Goal: Task Accomplishment & Management: Manage account settings

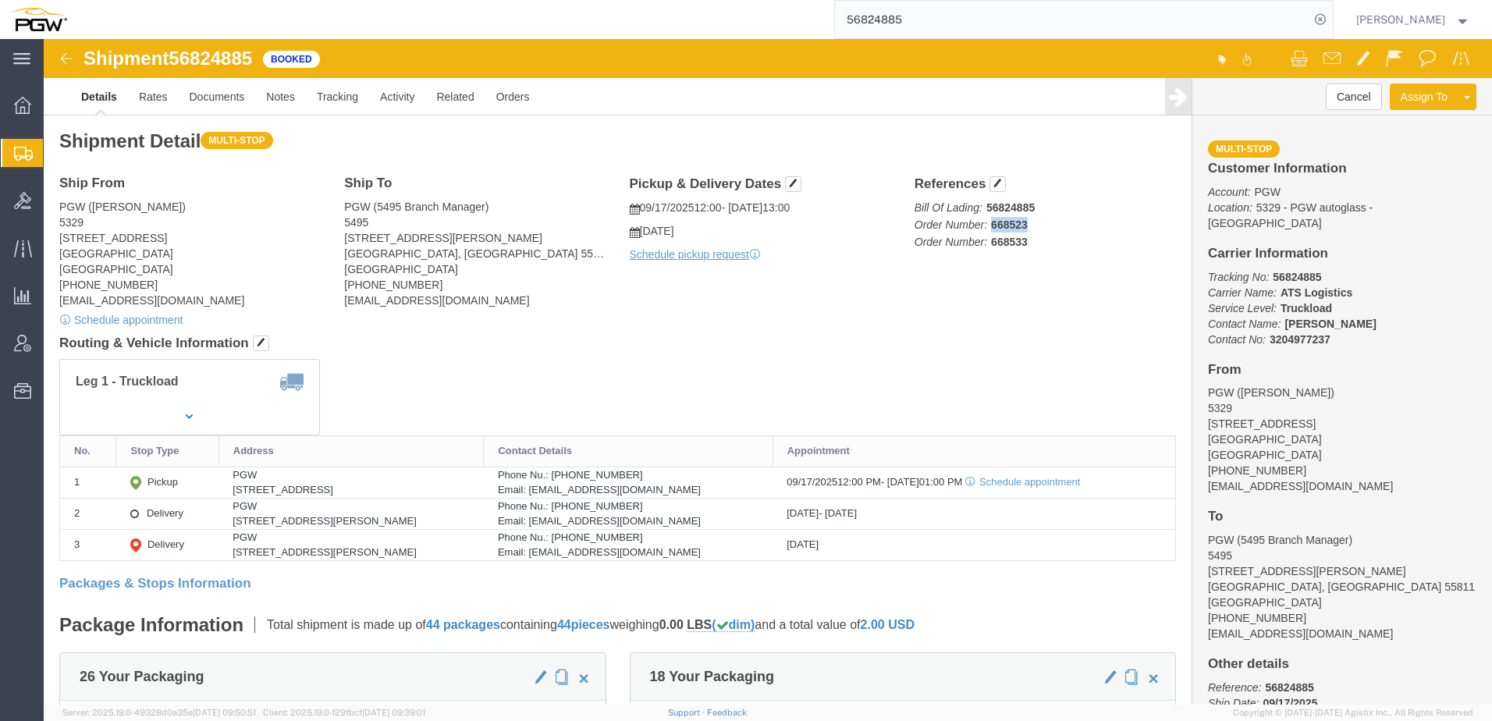
drag, startPoint x: 938, startPoint y: 188, endPoint x: 983, endPoint y: 184, distance: 44.7
click p "Bill Of Lading: 56824885 Order Number: 668523 Order Number: 668533"
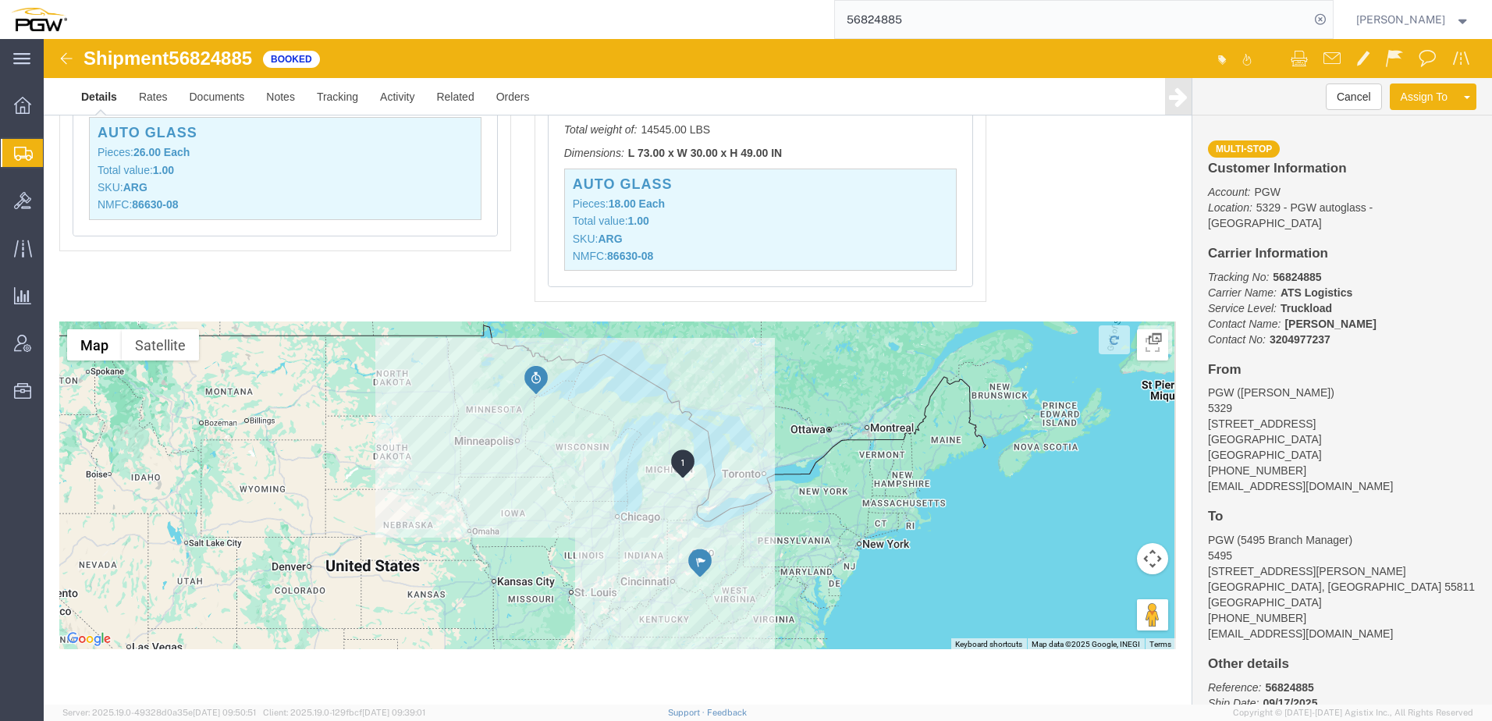
scroll to position [1553, 0]
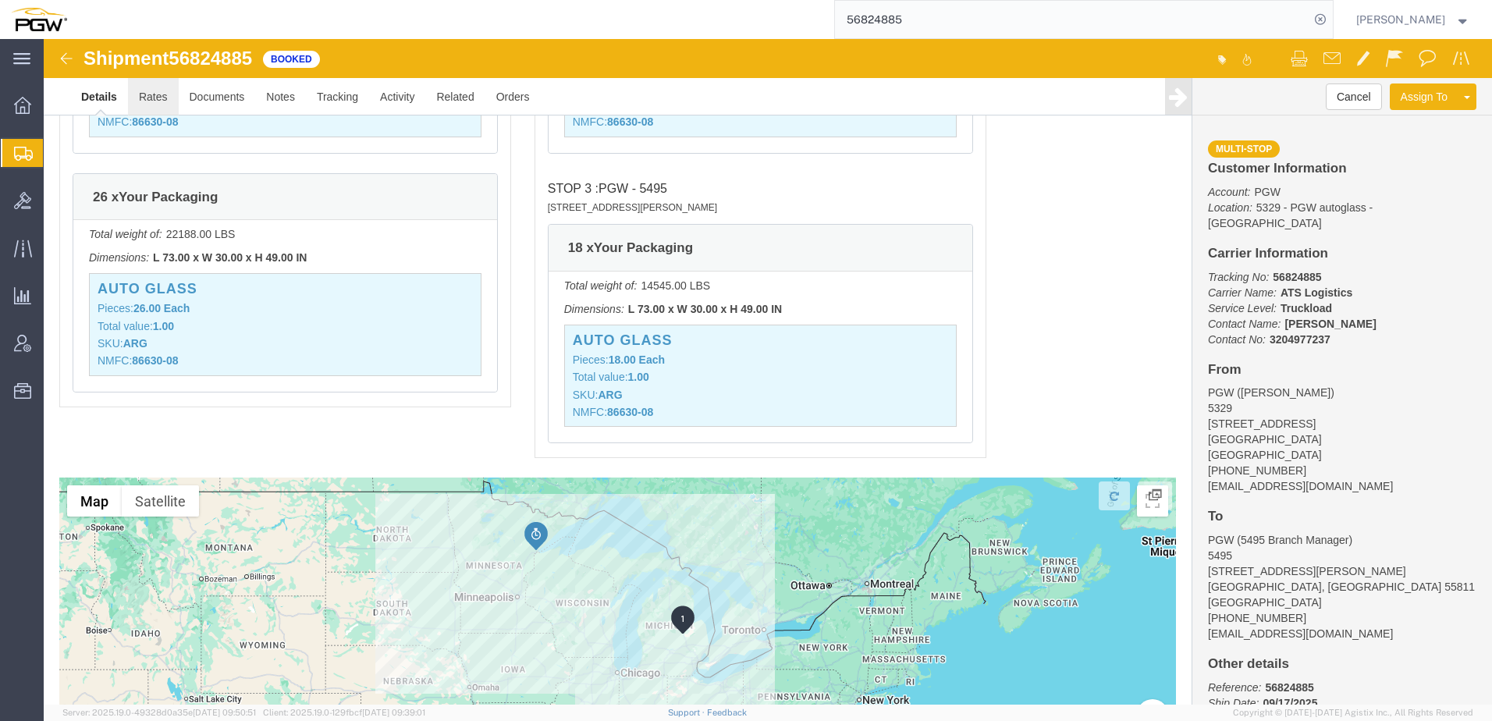
click link "Rates"
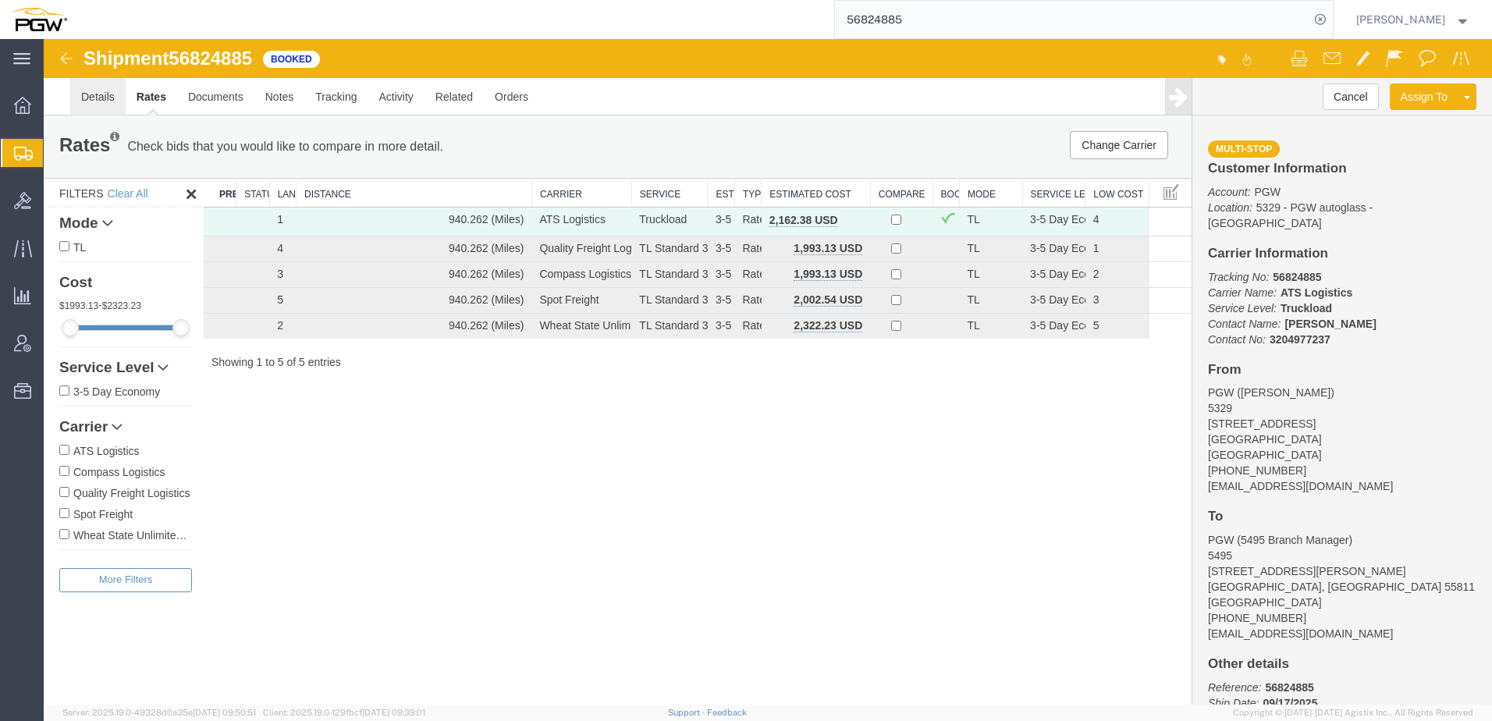
click at [103, 94] on link "Details" at bounding box center [97, 96] width 55 height 37
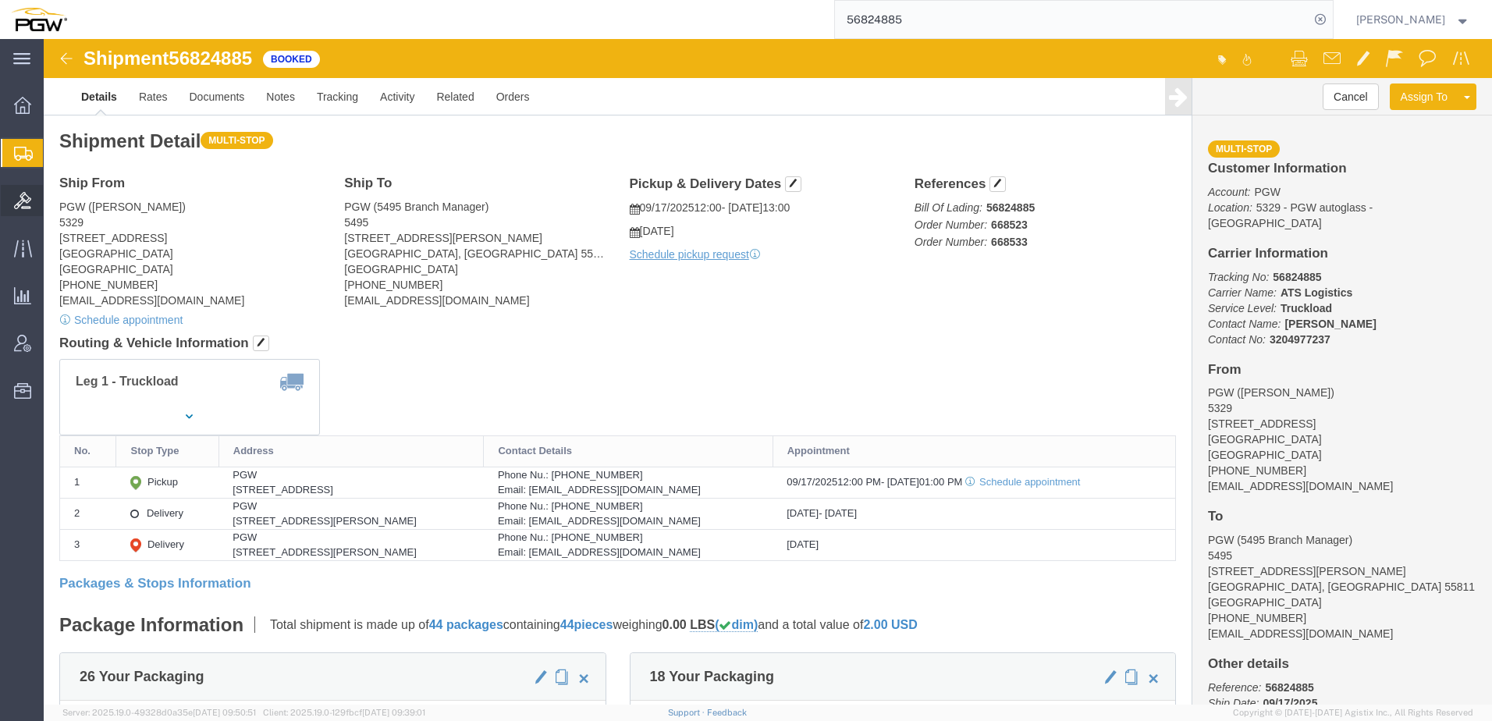
click at [26, 203] on icon at bounding box center [22, 200] width 17 height 17
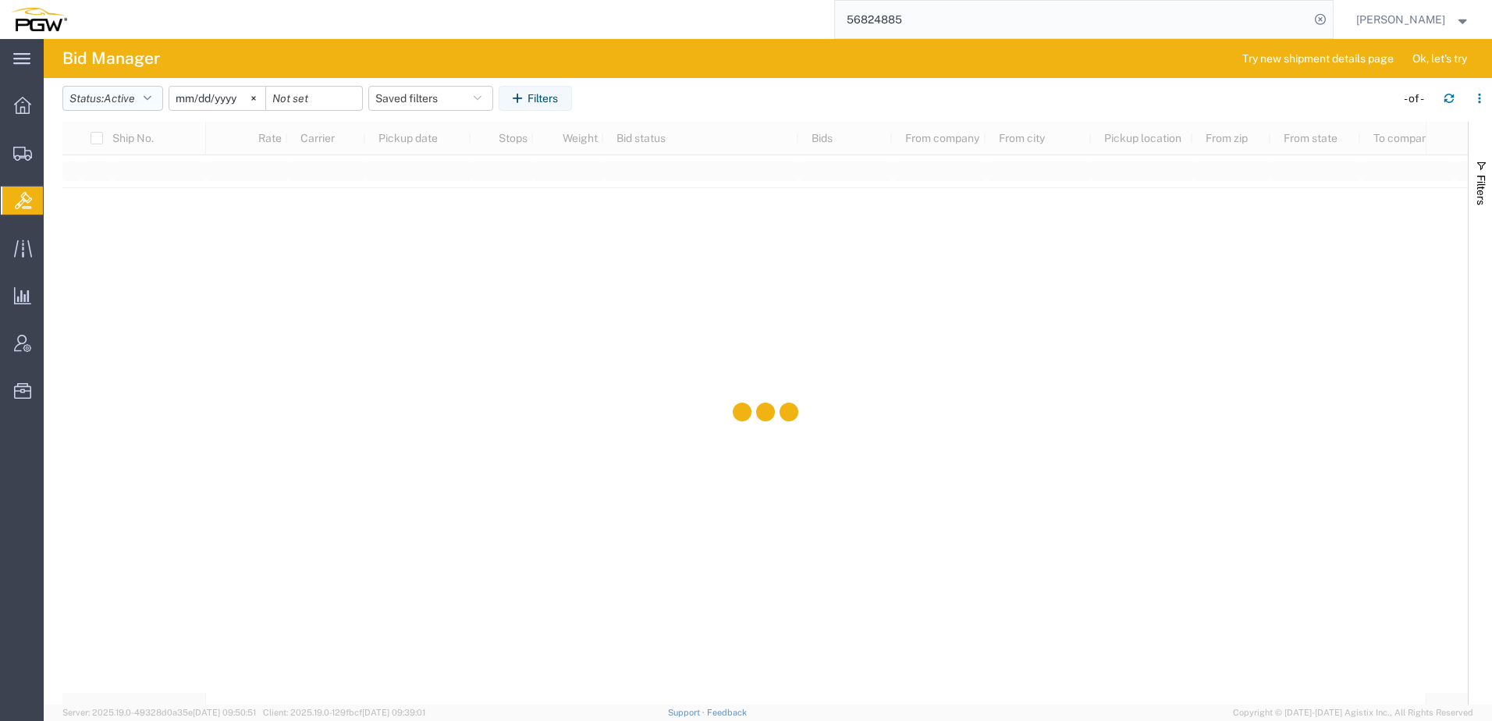
click at [116, 102] on span "Active" at bounding box center [119, 98] width 31 height 12
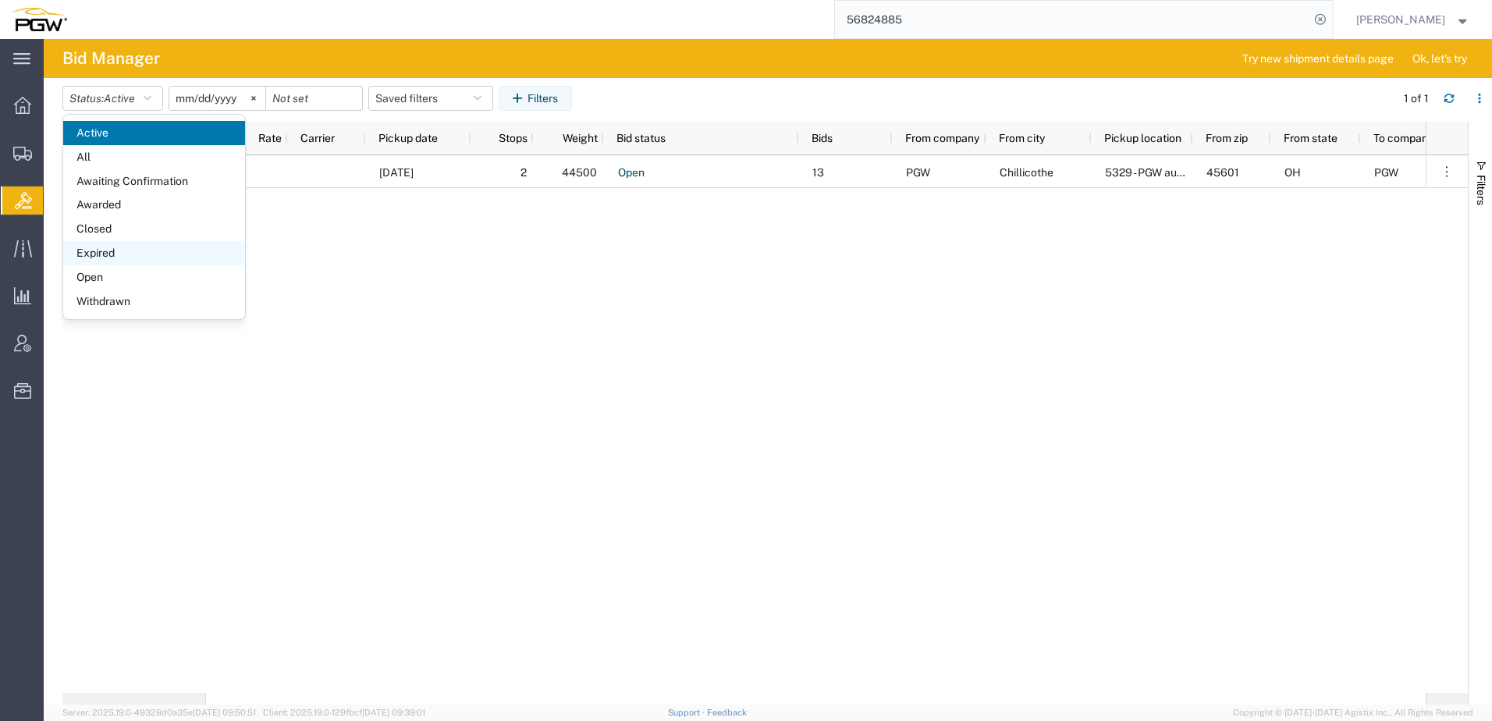
click at [90, 250] on span "Expired" at bounding box center [154, 253] width 182 height 24
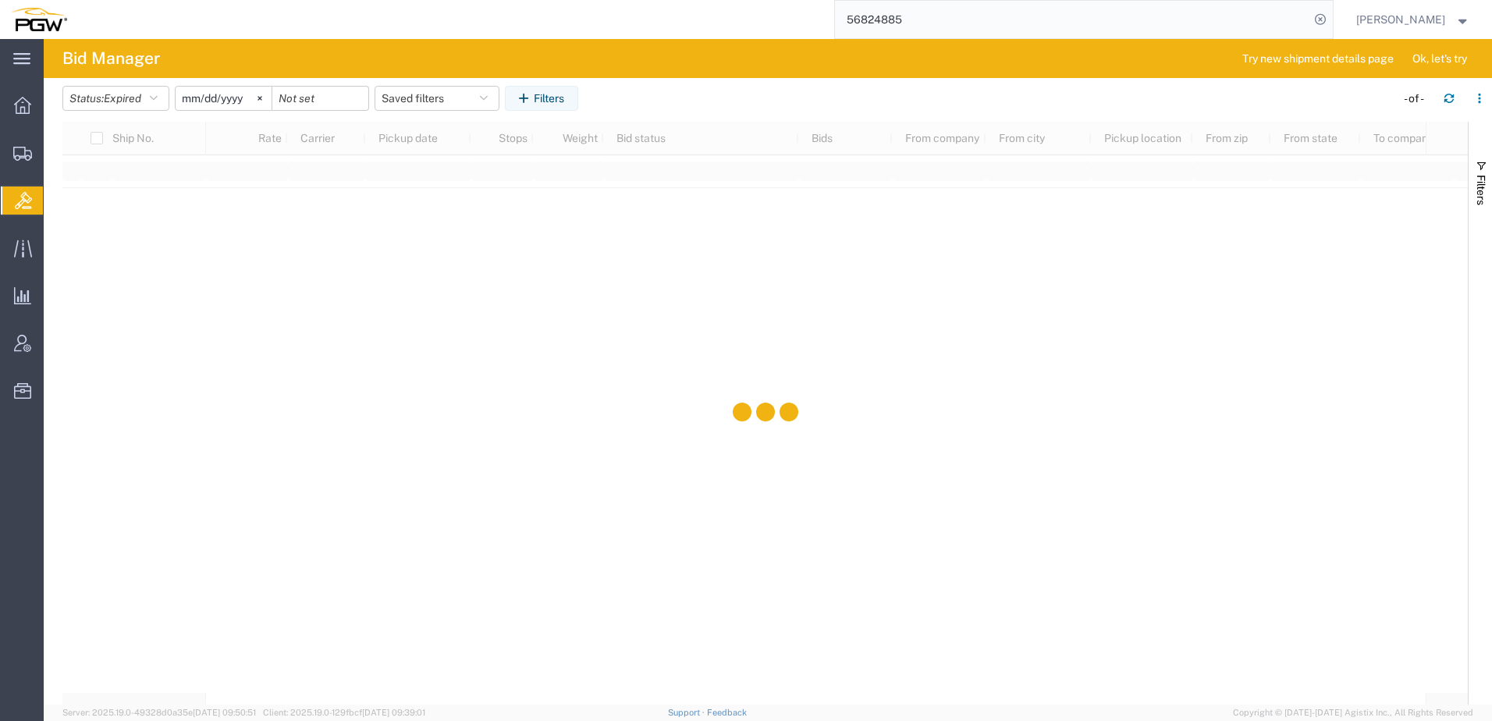
click at [208, 99] on input "2025-08-17" at bounding box center [224, 98] width 96 height 23
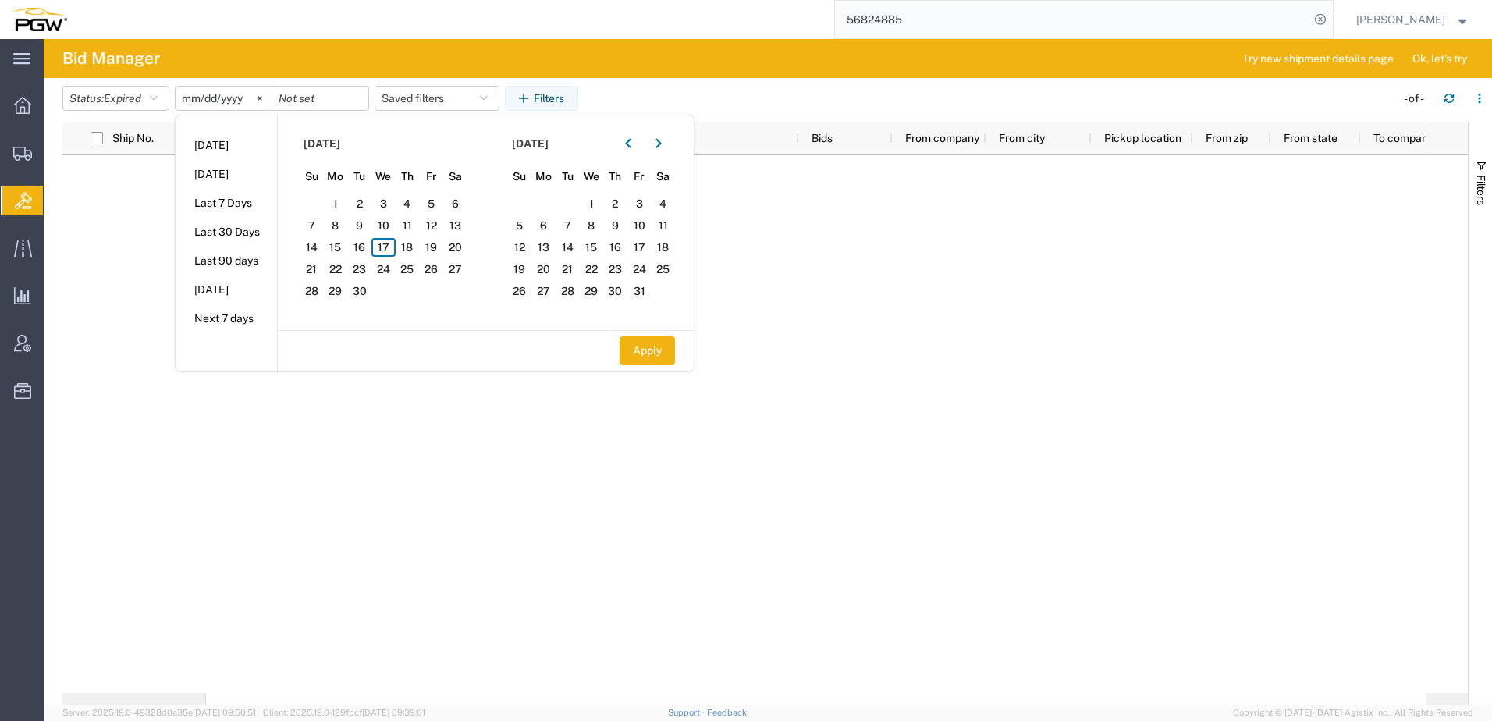
click at [159, 236] on div at bounding box center [765, 424] width 1406 height 538
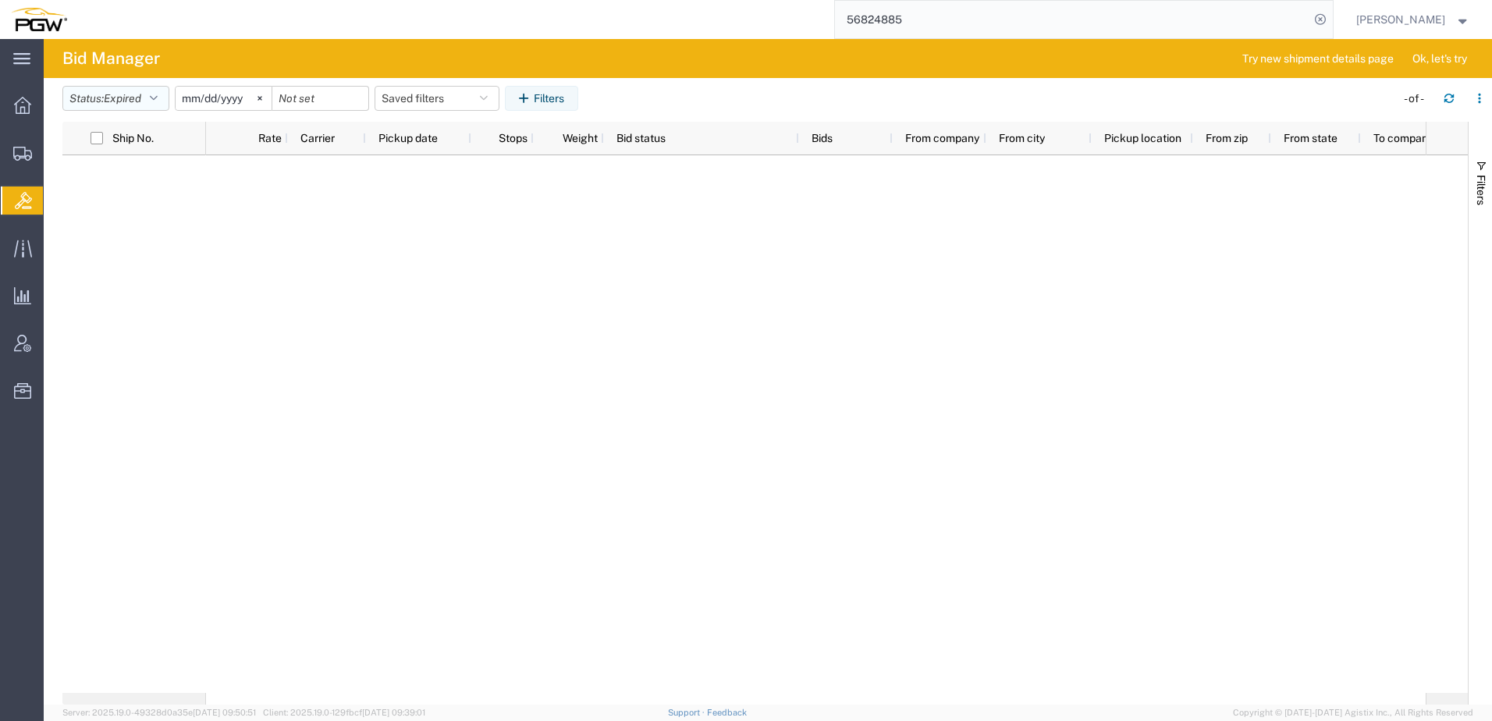
click at [129, 95] on span "Expired" at bounding box center [122, 98] width 37 height 12
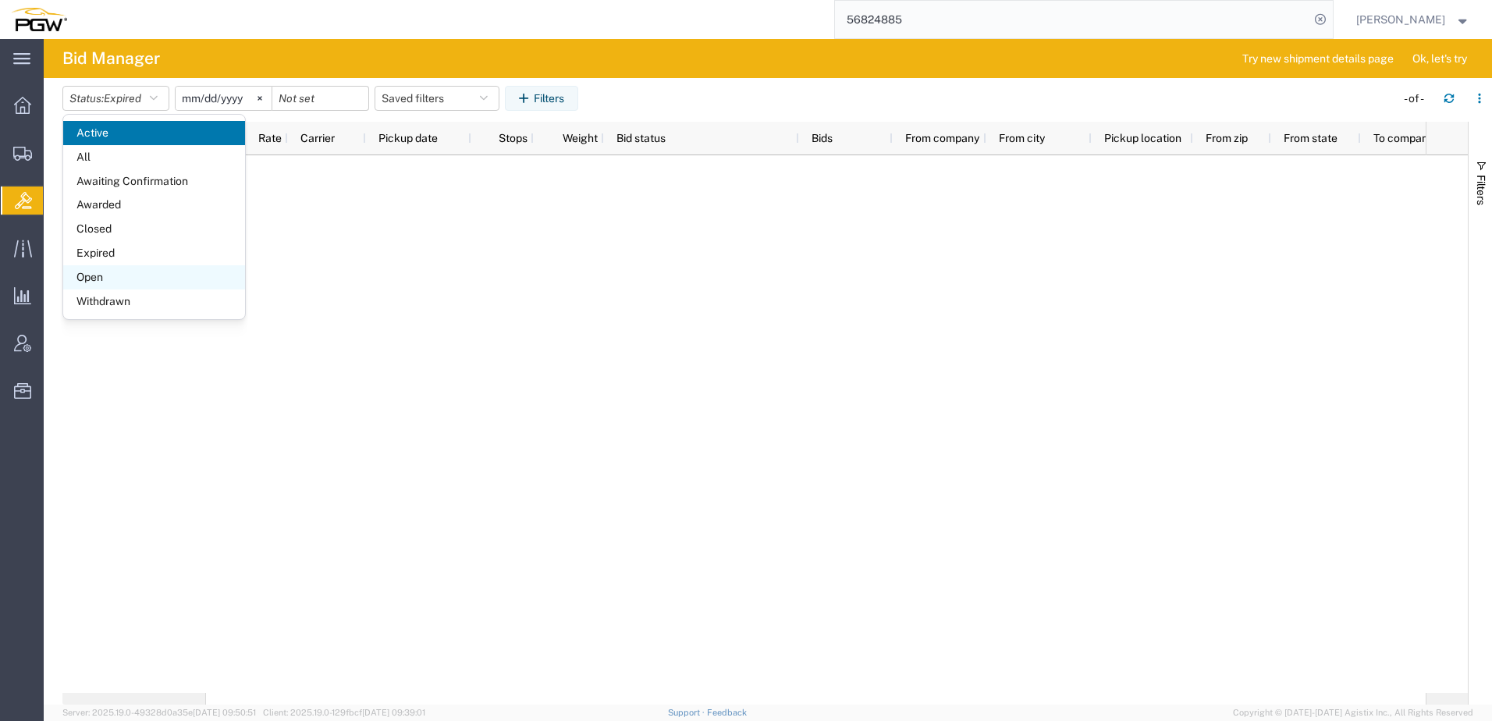
click at [108, 285] on span "Open" at bounding box center [154, 277] width 182 height 24
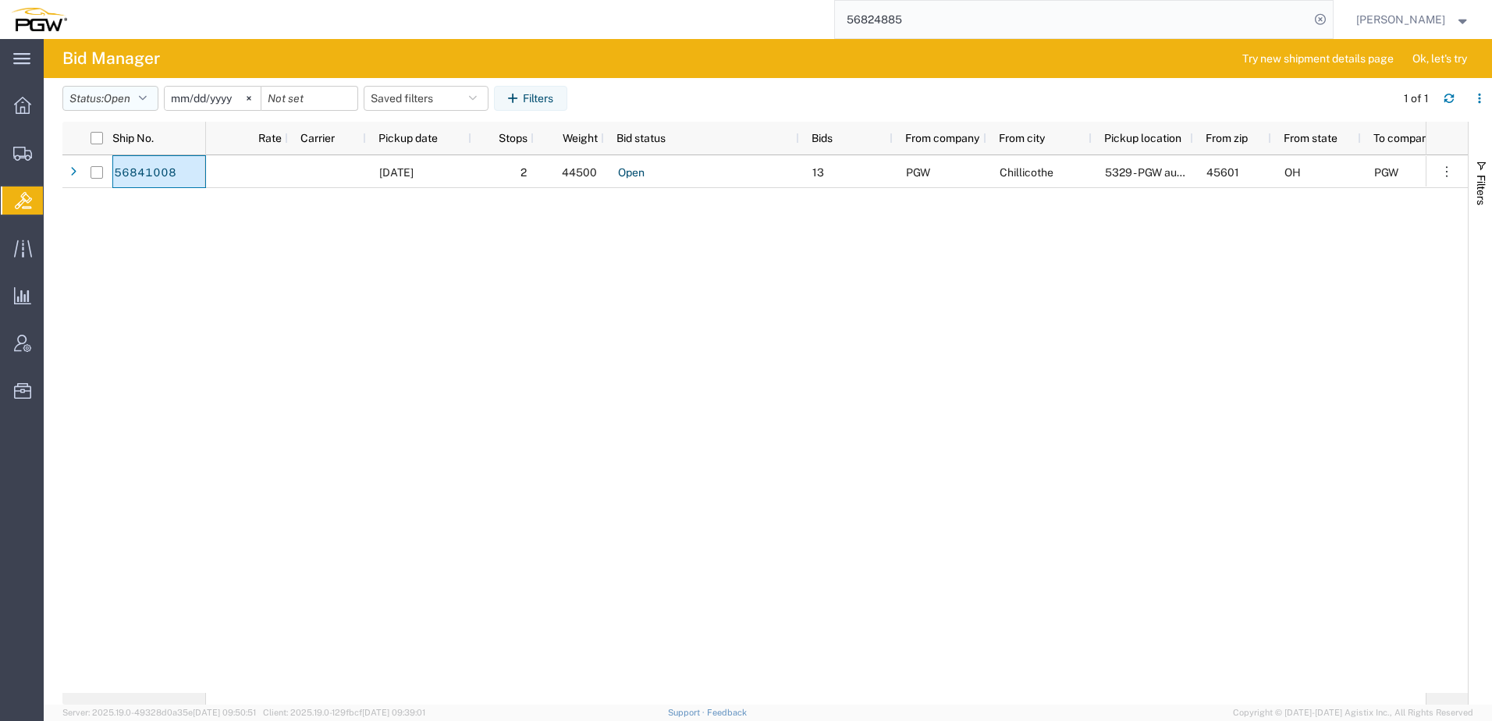
click at [119, 105] on span "Open" at bounding box center [117, 98] width 27 height 15
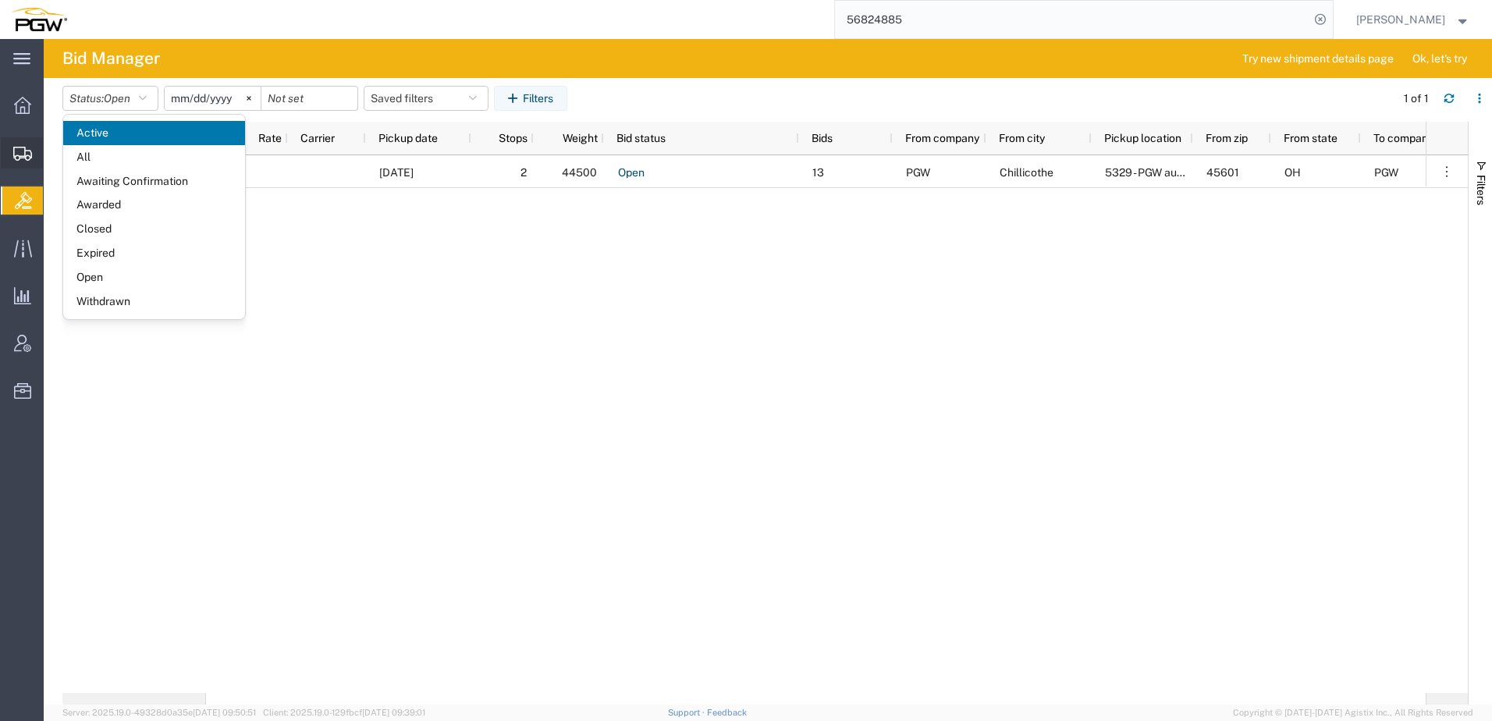
click at [19, 147] on icon at bounding box center [22, 154] width 19 height 14
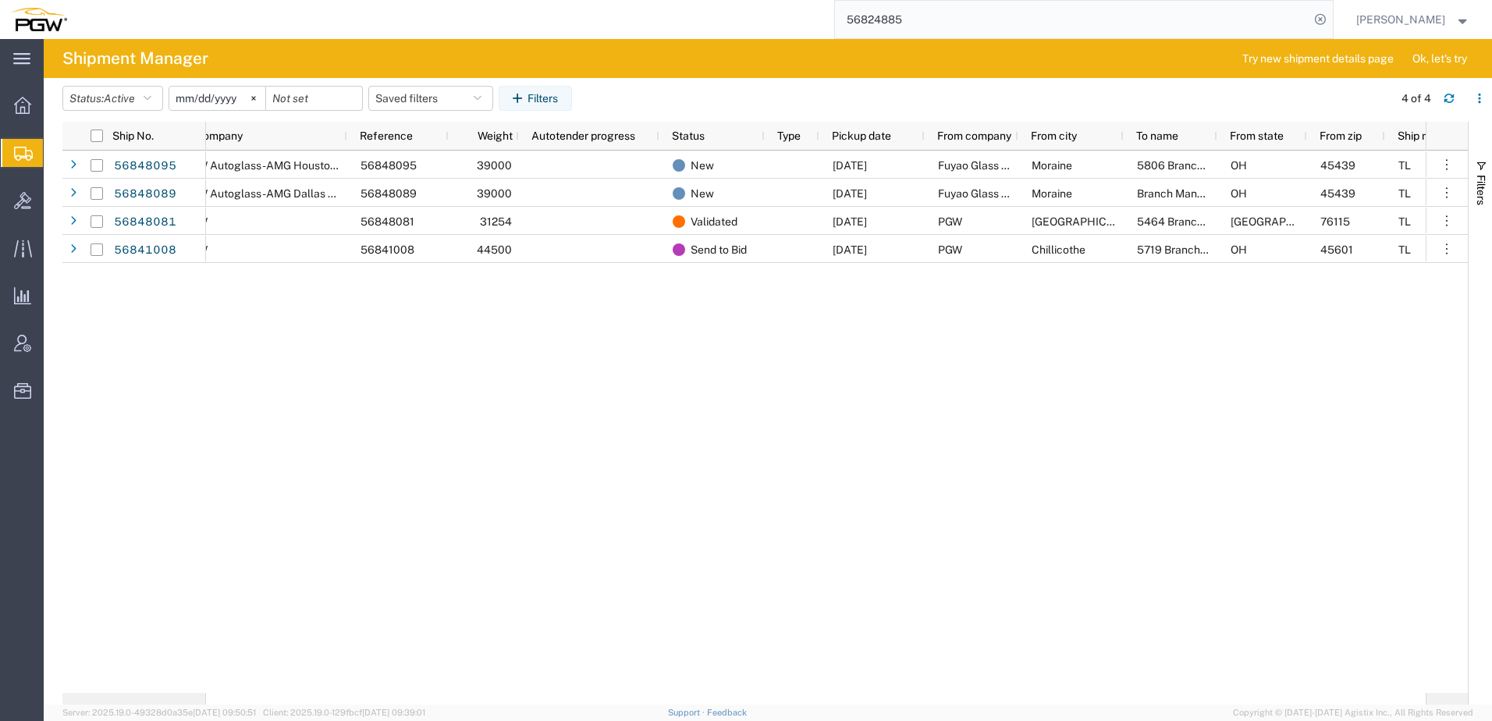
scroll to position [0, 280]
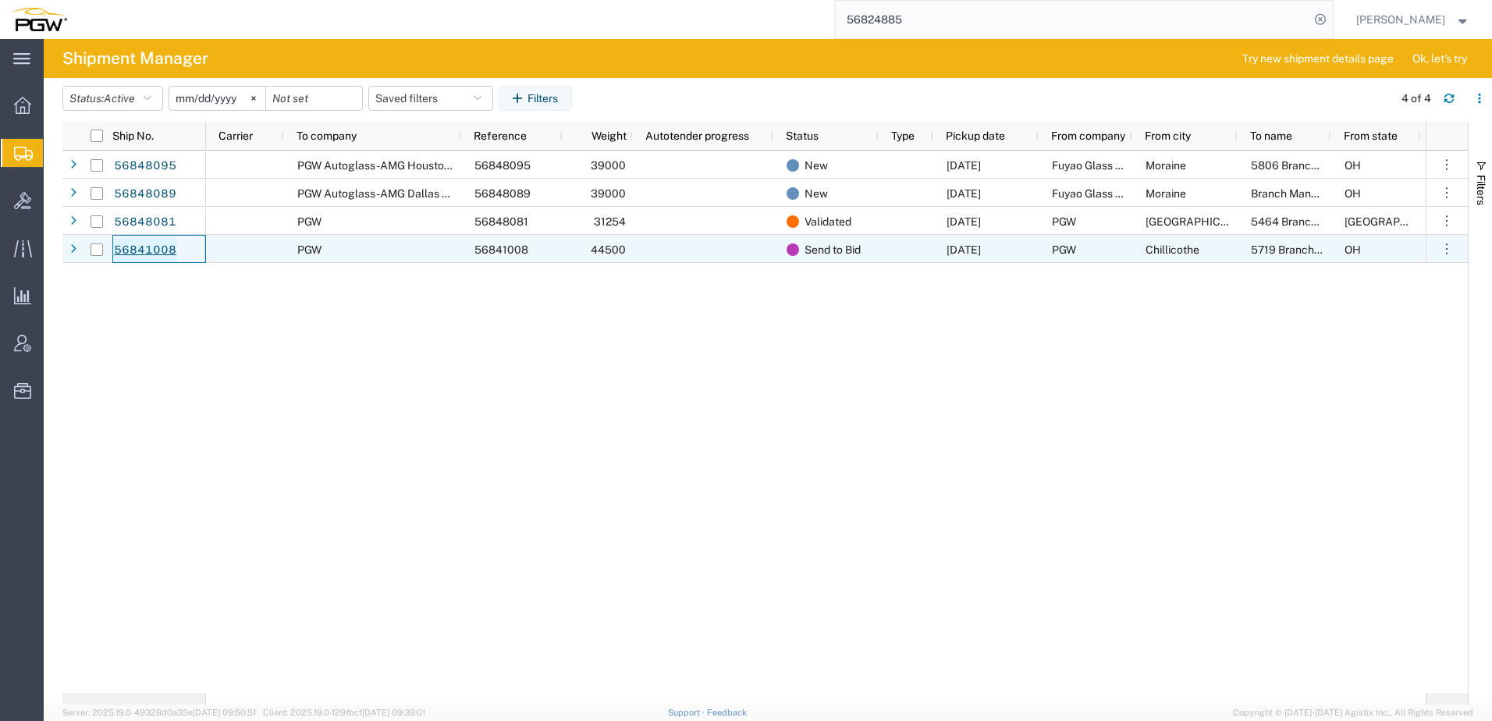
click at [155, 246] on link "56841008" at bounding box center [145, 250] width 64 height 25
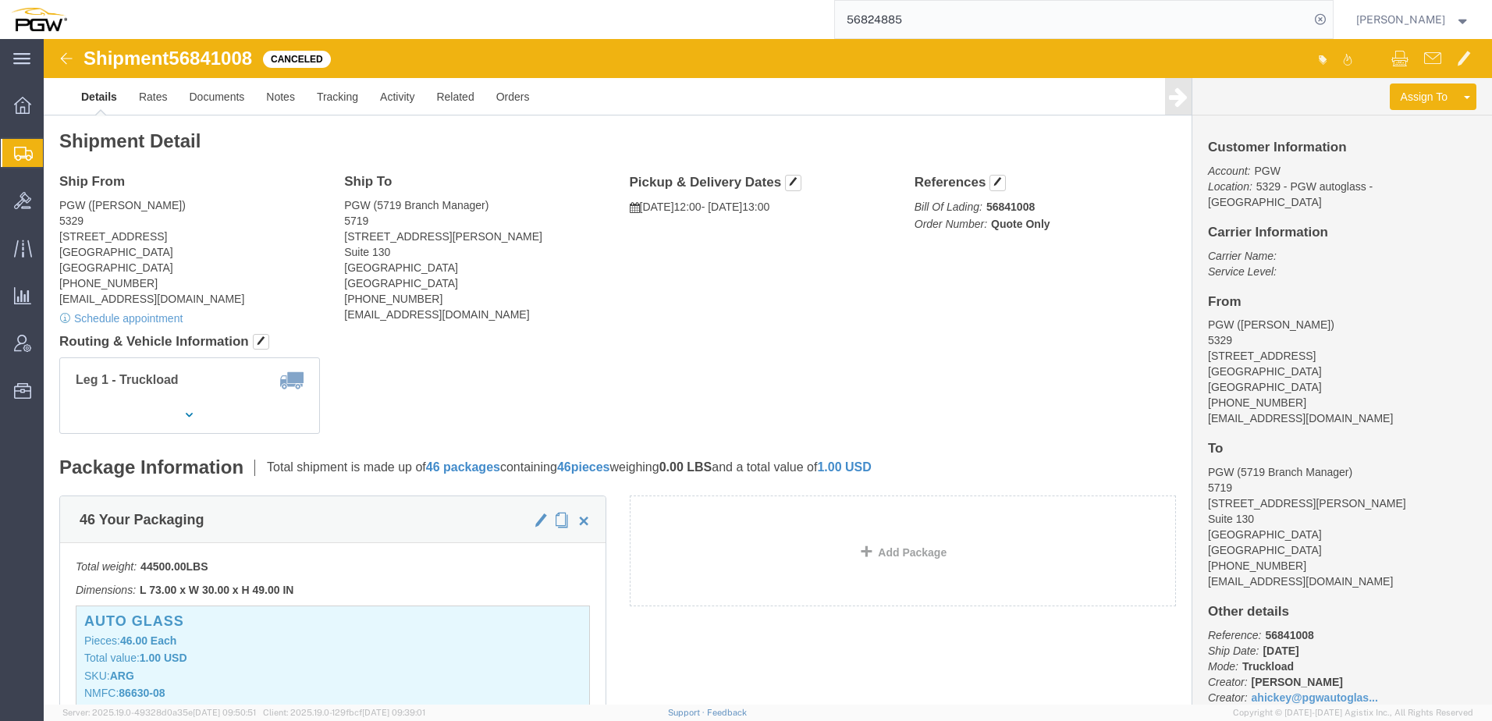
click at [0, 0] on span "Shipment Manager" at bounding box center [0, 0] width 0 height 0
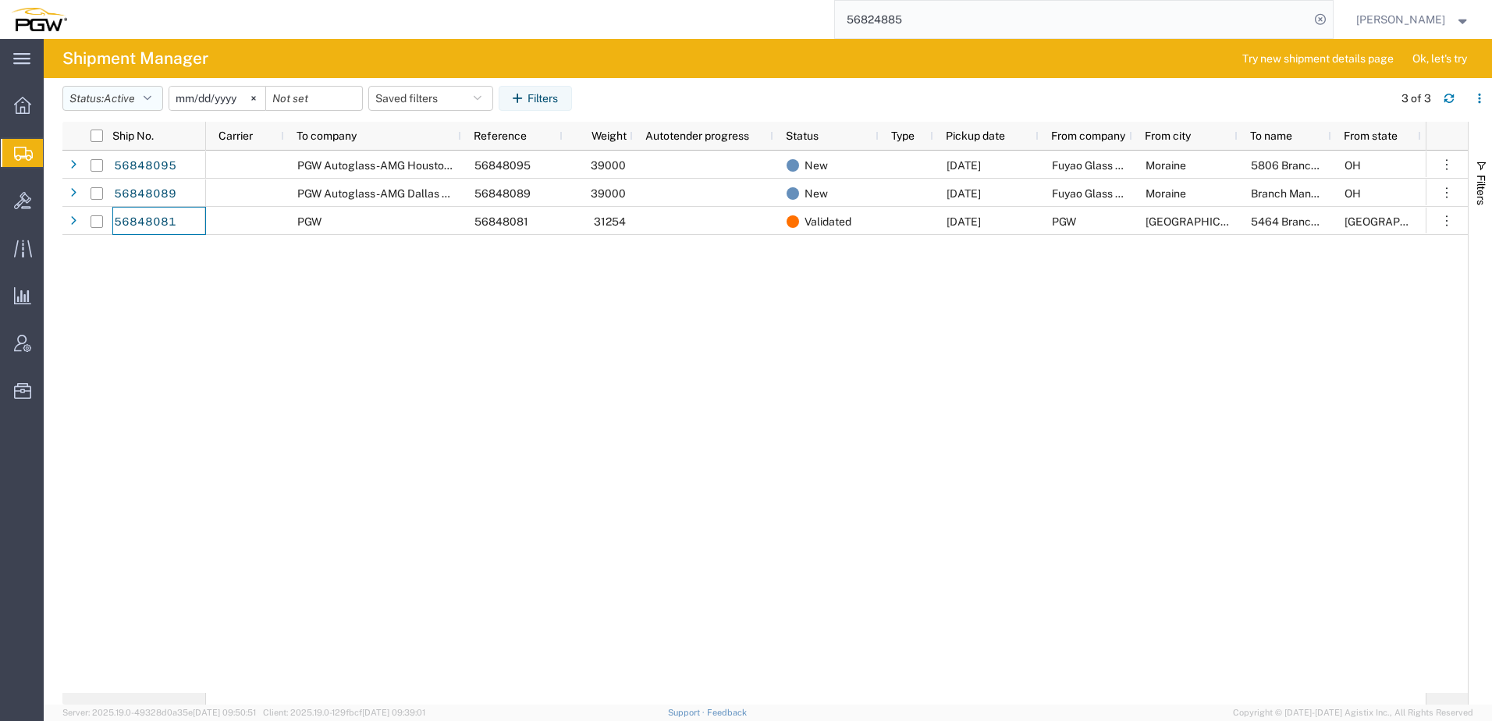
click at [93, 94] on button "Status: Active" at bounding box center [112, 98] width 101 height 25
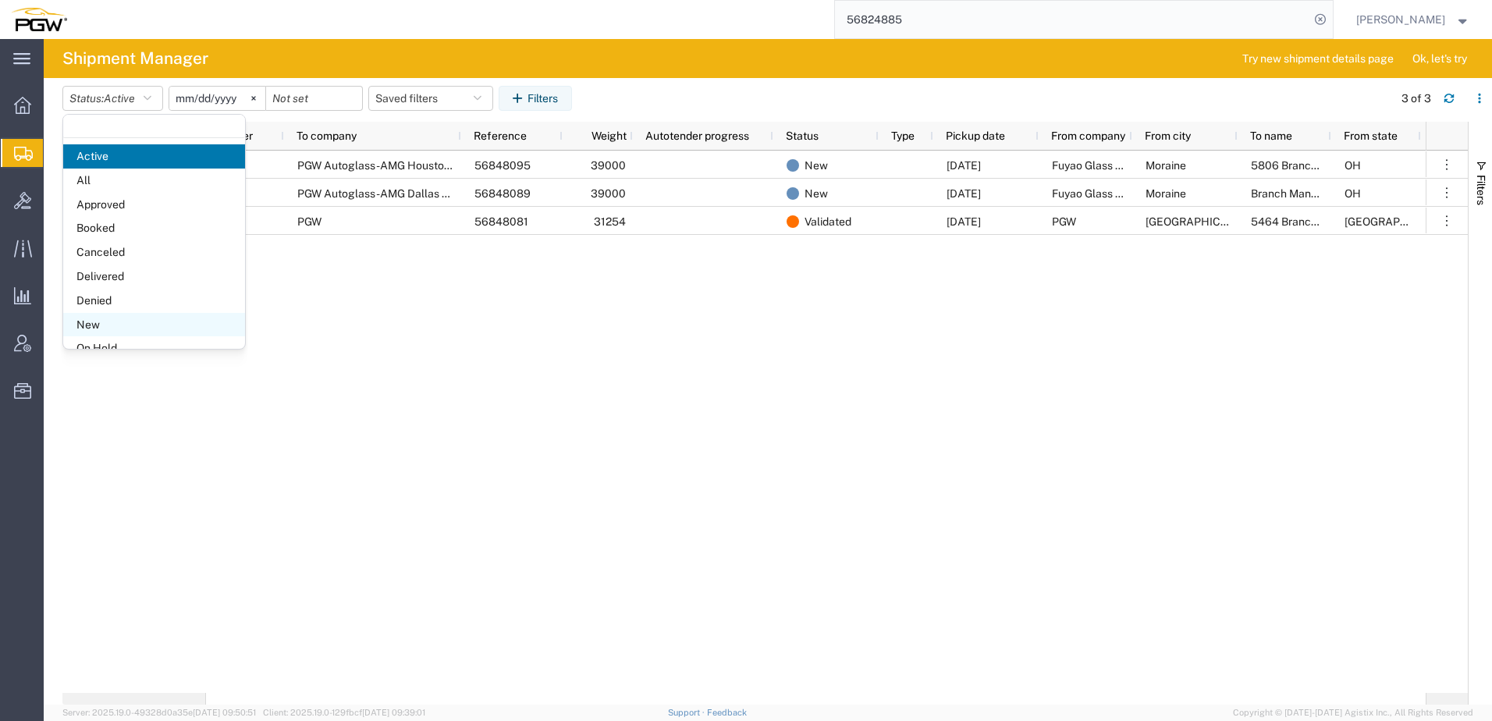
click at [87, 326] on span "New" at bounding box center [154, 325] width 182 height 24
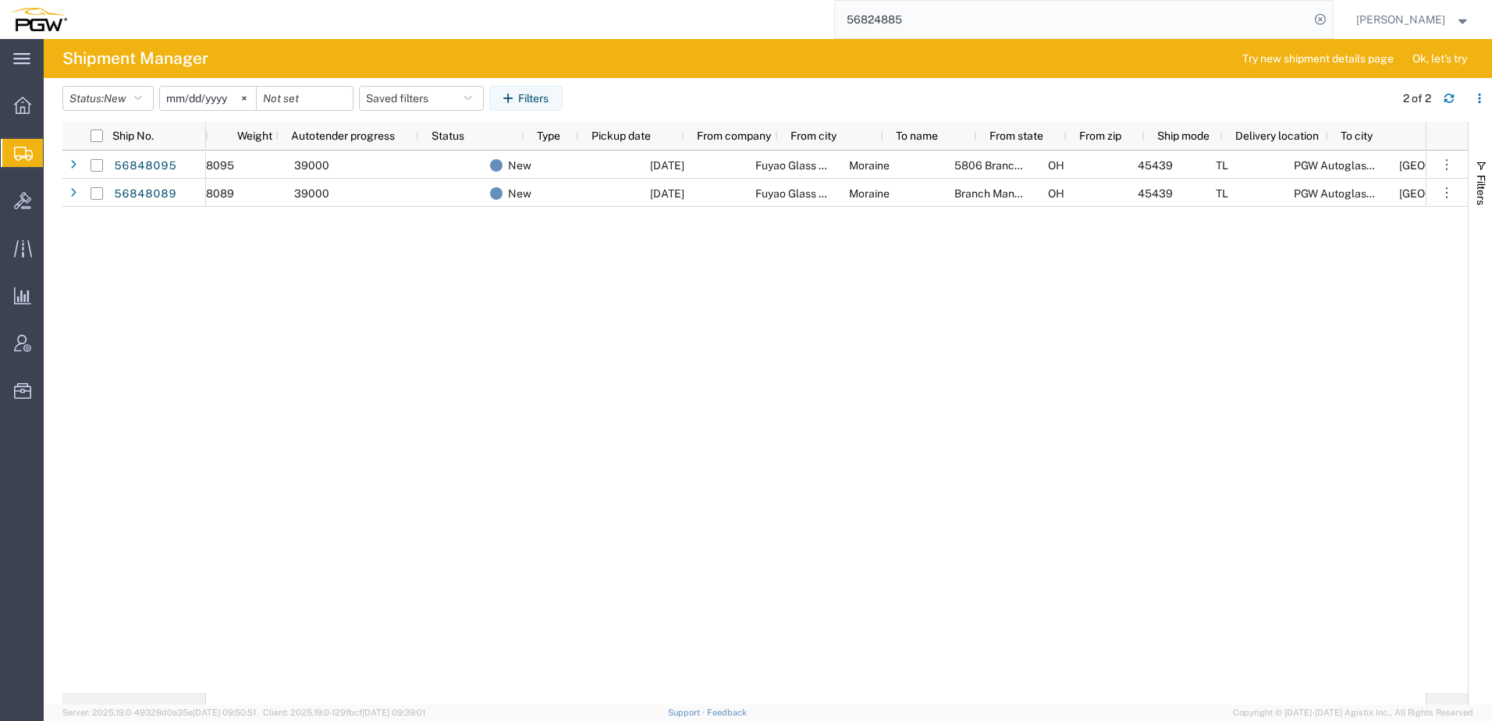
scroll to position [0, 469]
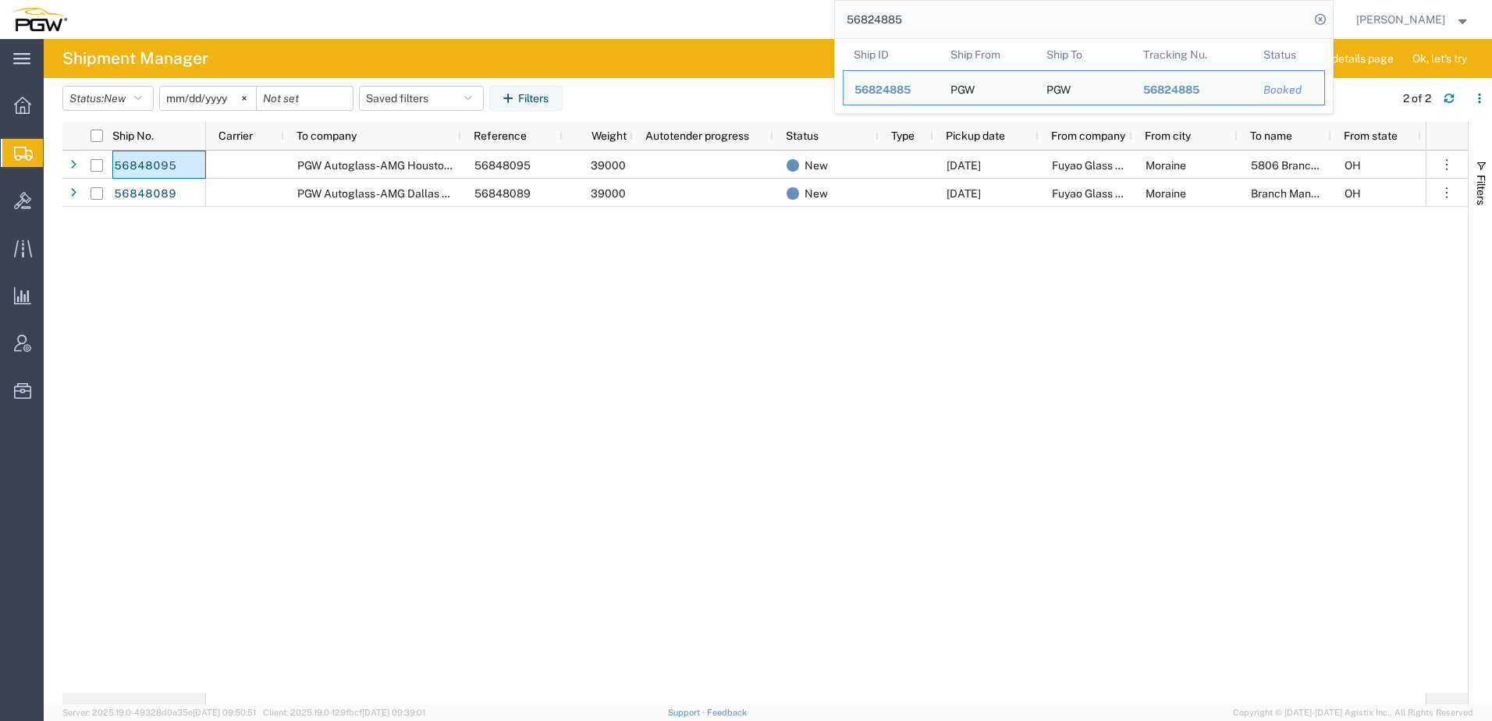
drag, startPoint x: 975, startPoint y: 30, endPoint x: -42, endPoint y: 34, distance: 1016.9
click at [0, 34] on html "main_menu Created with Sketch. Collapse Menu Overview Shipments Shipment Manage…" at bounding box center [746, 360] width 1492 height 721
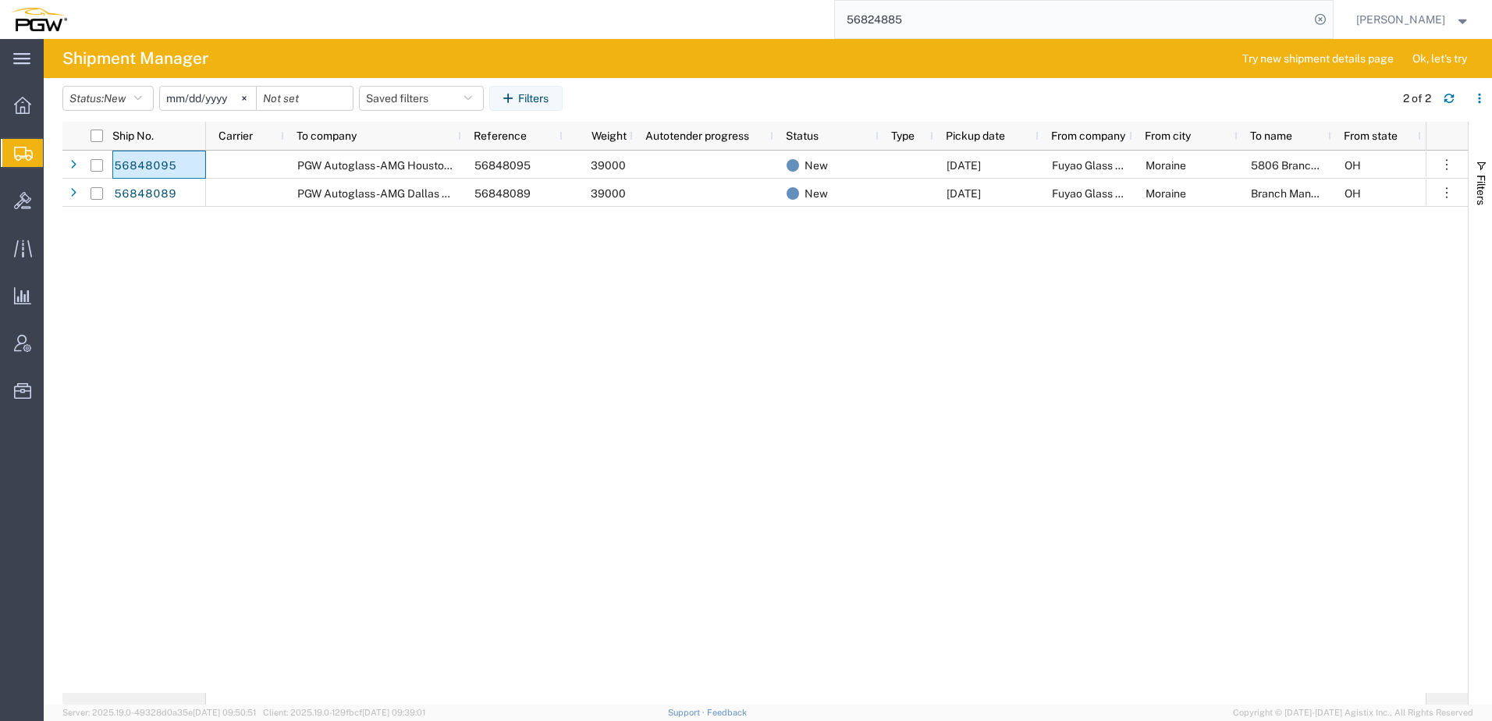
paste input "48662"
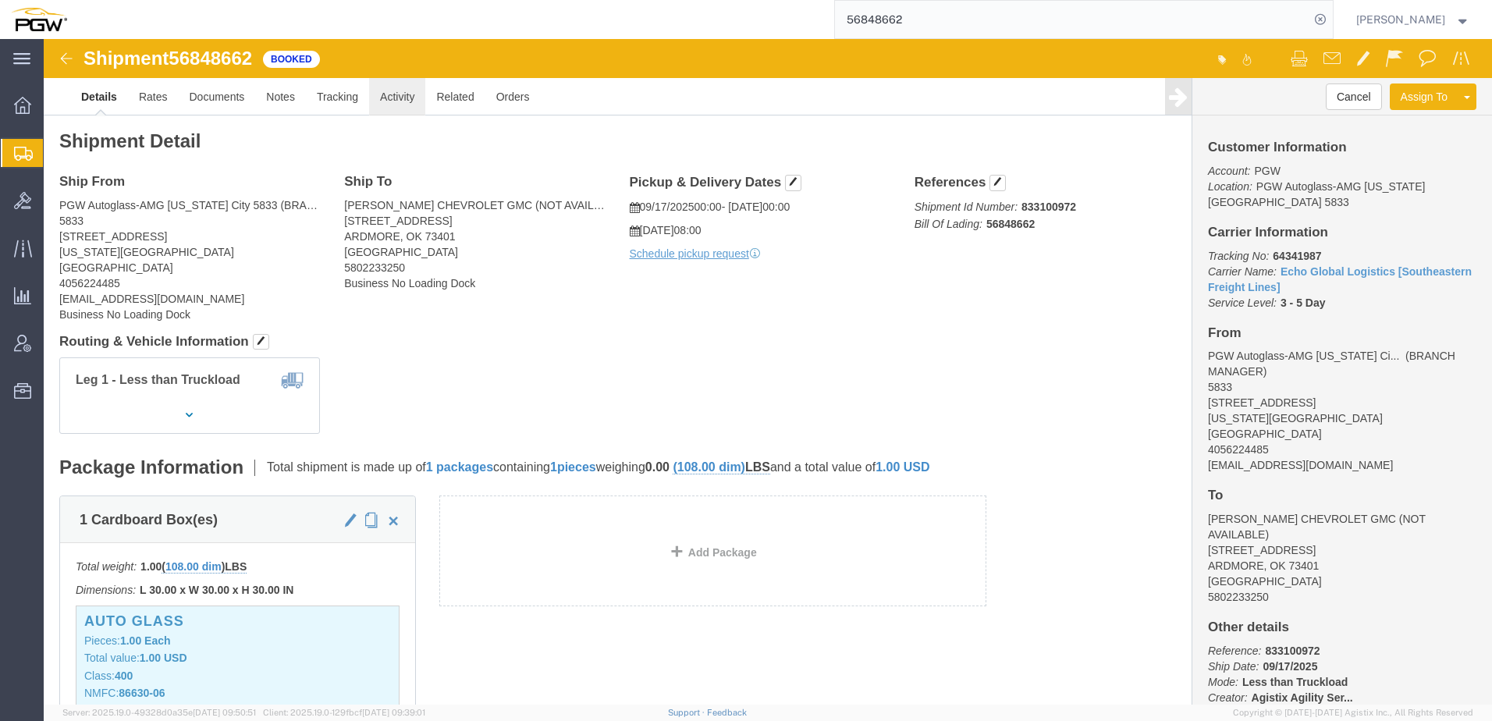
click link "Activity"
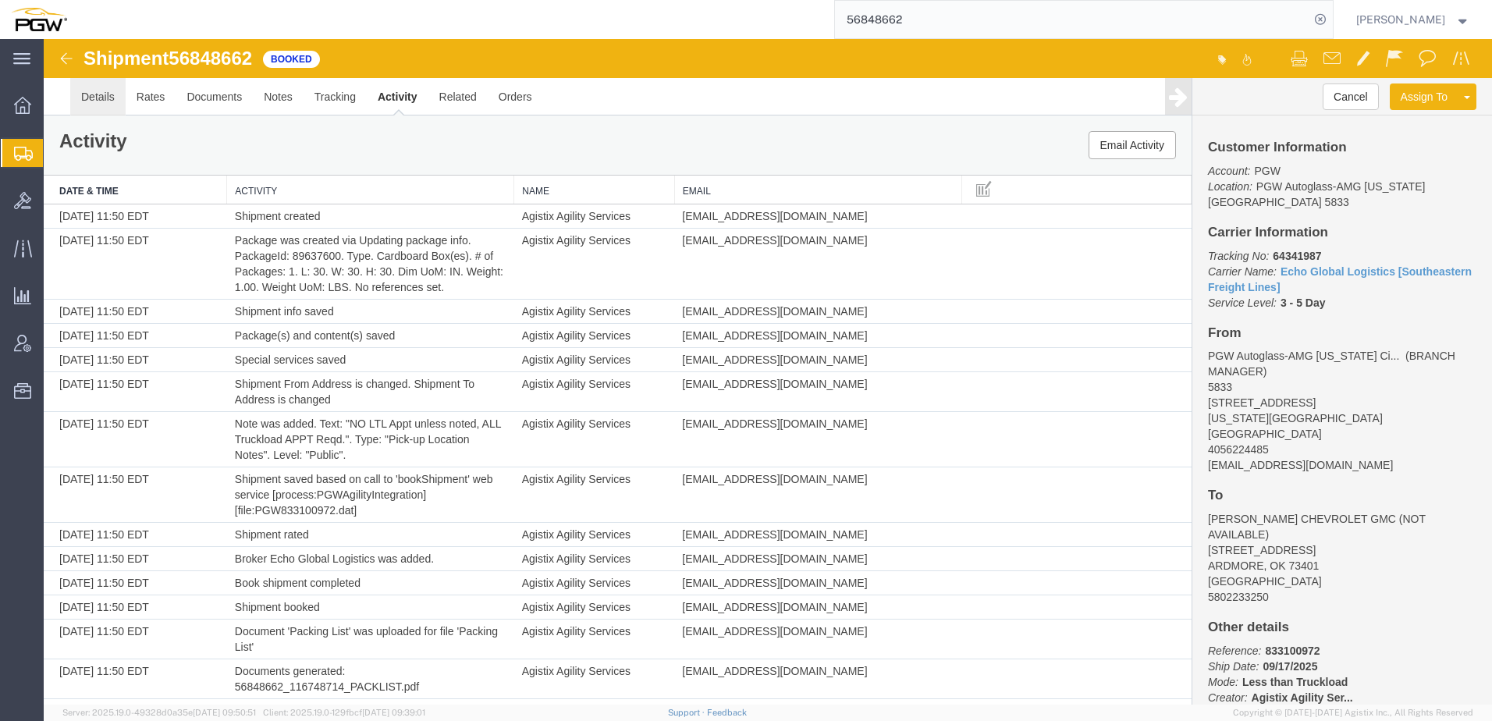
click at [101, 105] on link "Details" at bounding box center [97, 96] width 55 height 37
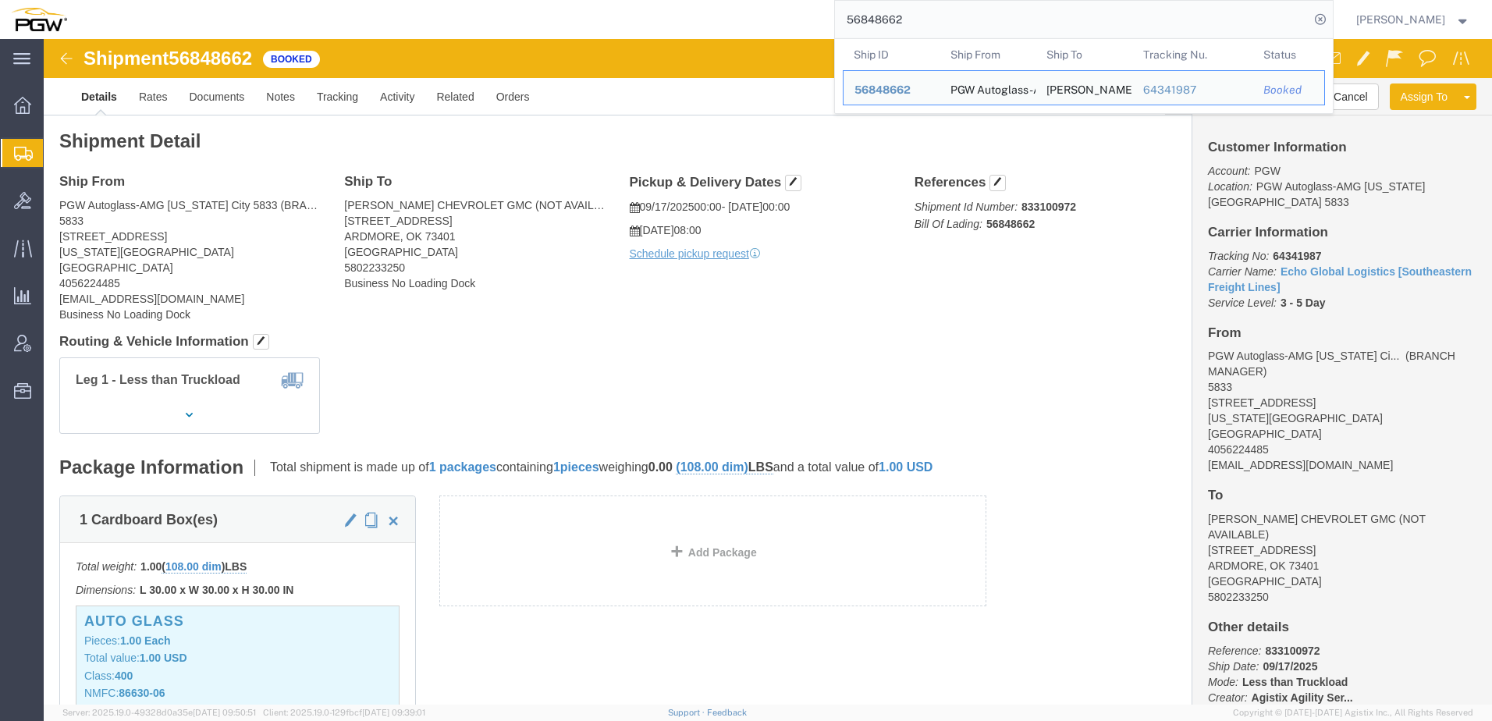
drag, startPoint x: 1006, startPoint y: 23, endPoint x: 122, endPoint y: 20, distance: 884.2
click at [122, 20] on div "56848662 Ship ID Ship From Ship To Tracking Nu. Status Ship ID 56848662 Ship Fr…" at bounding box center [706, 19] width 1256 height 39
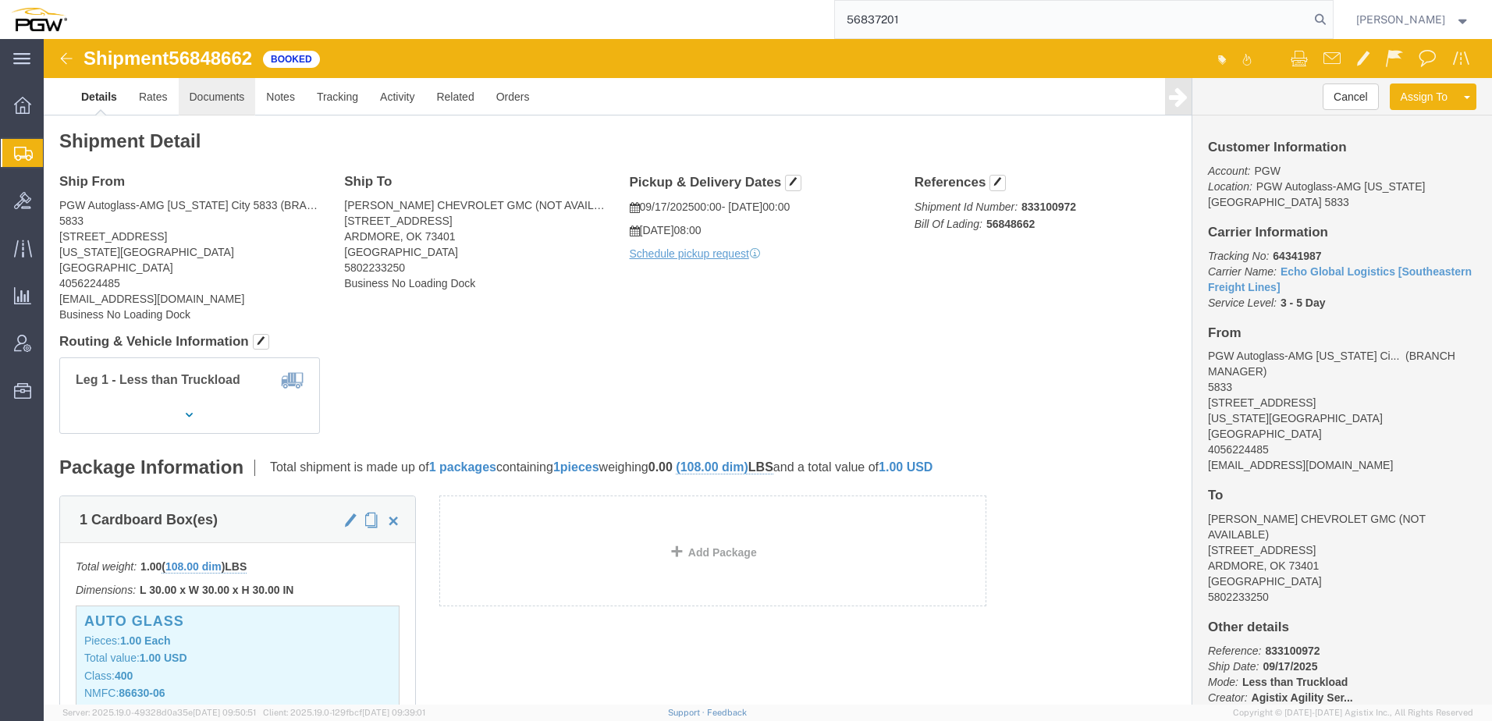
type input "56837201"
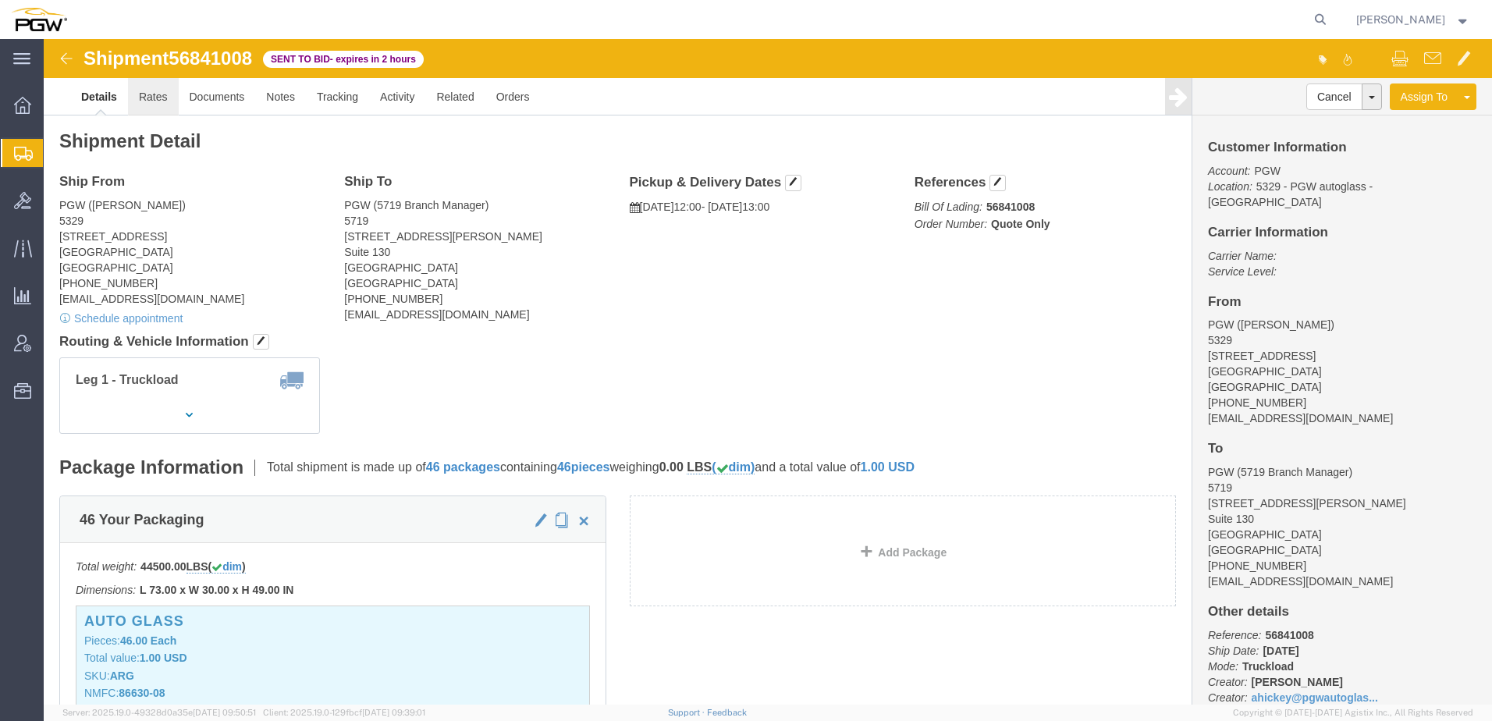
click link "Rates"
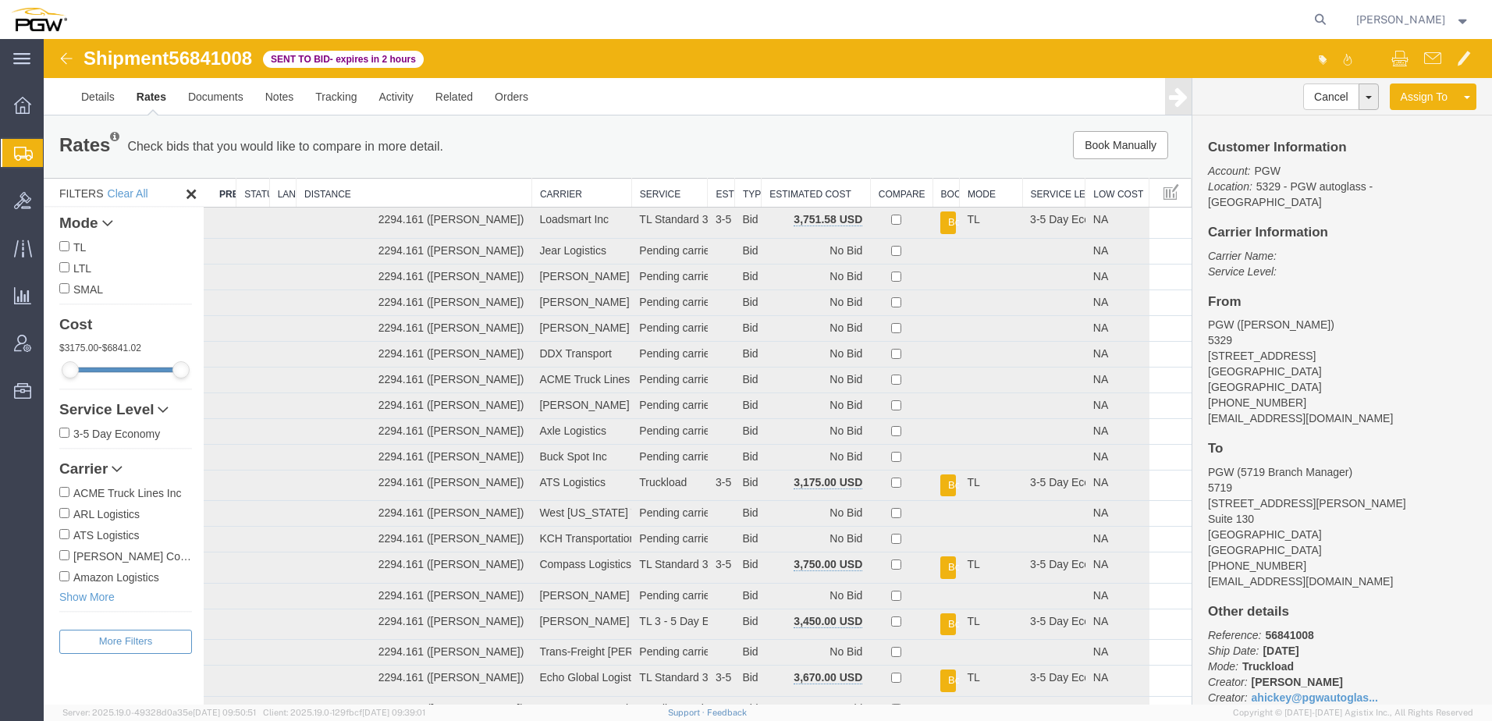
click at [793, 190] on th "Estimated Cost" at bounding box center [816, 193] width 109 height 29
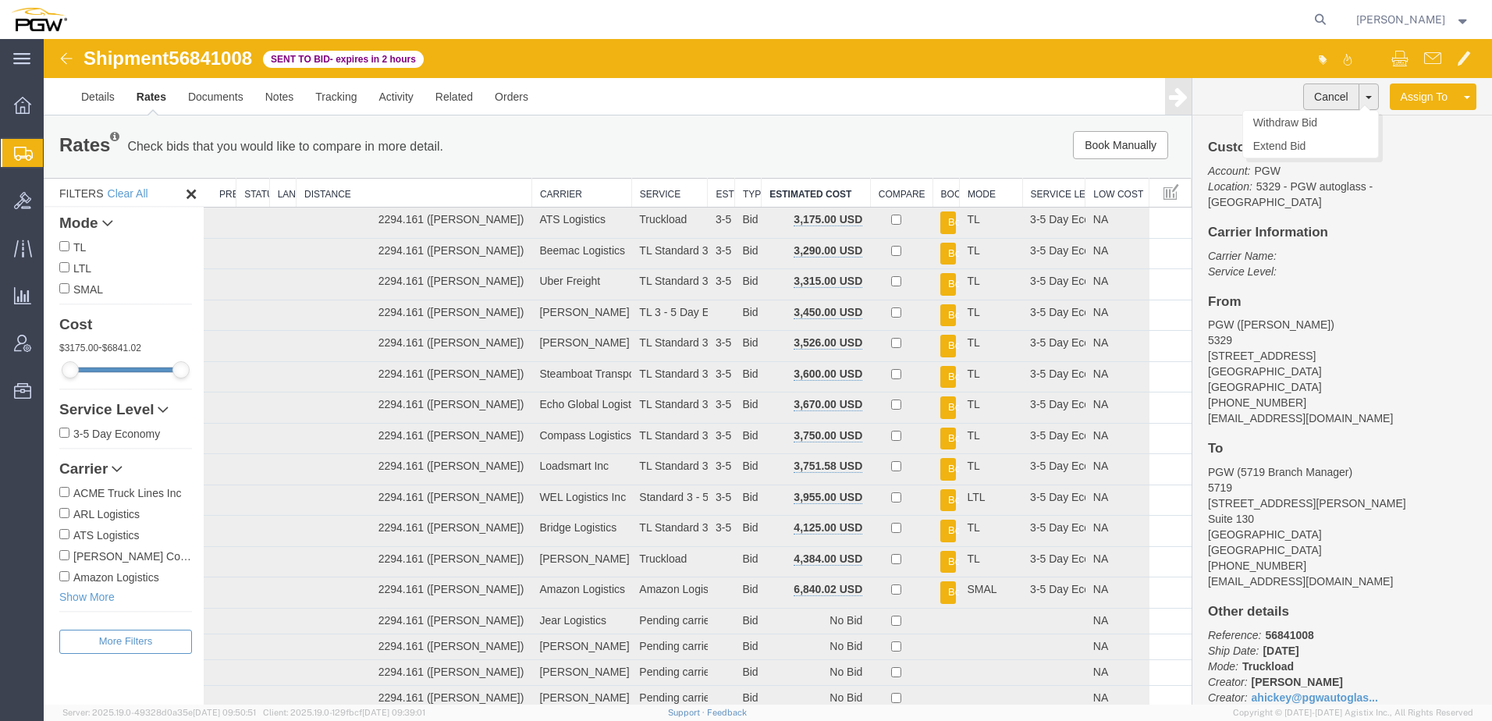
click at [1320, 91] on button "Cancel" at bounding box center [1331, 97] width 56 height 27
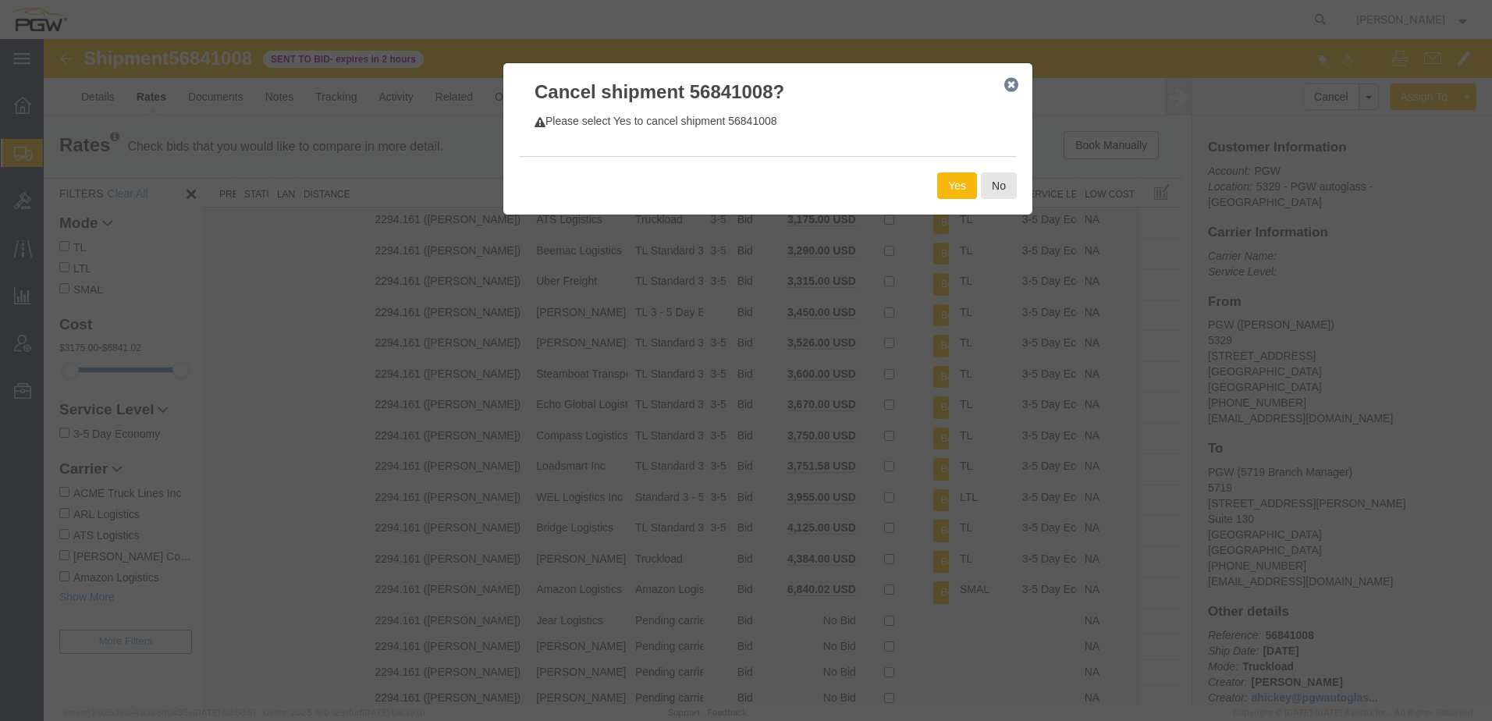
click at [956, 180] on button "Yes" at bounding box center [957, 185] width 40 height 27
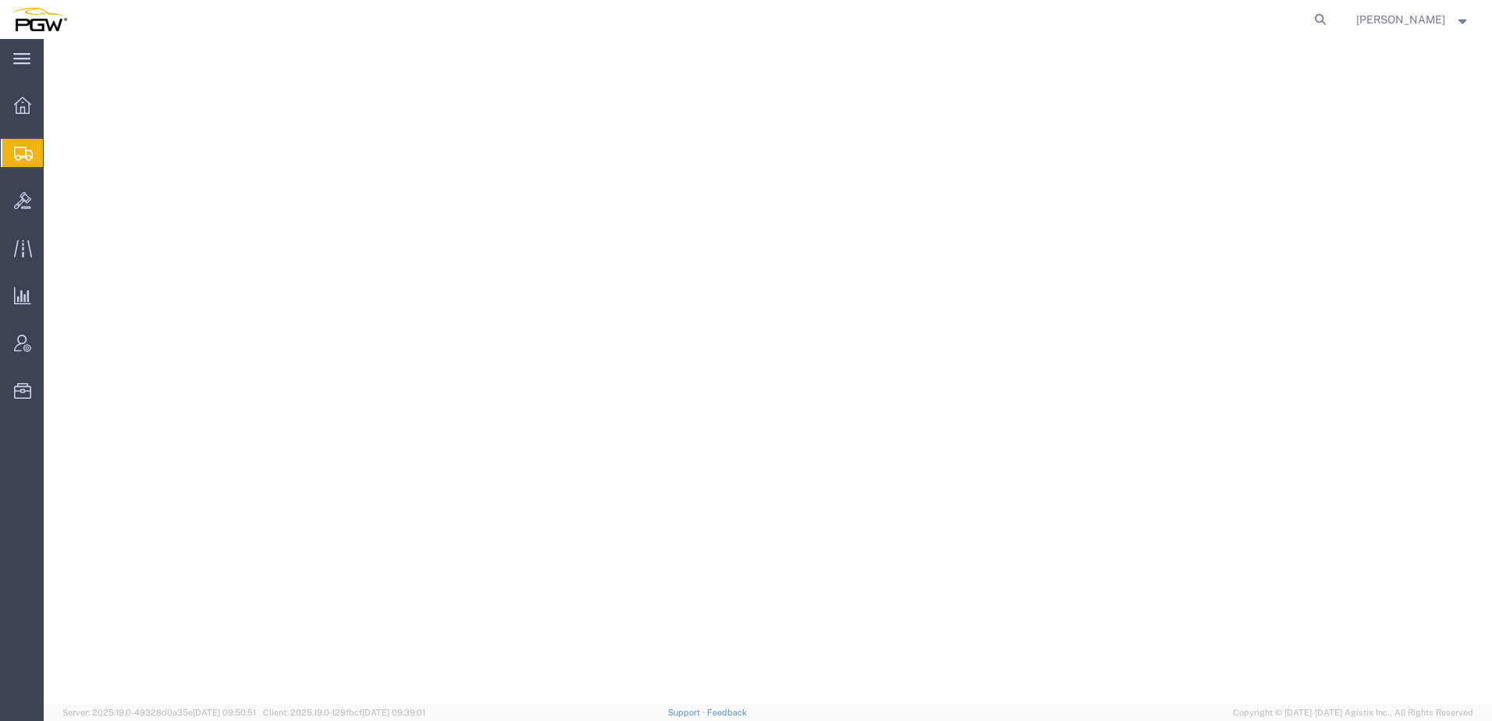
select select "62891"
select select "28771"
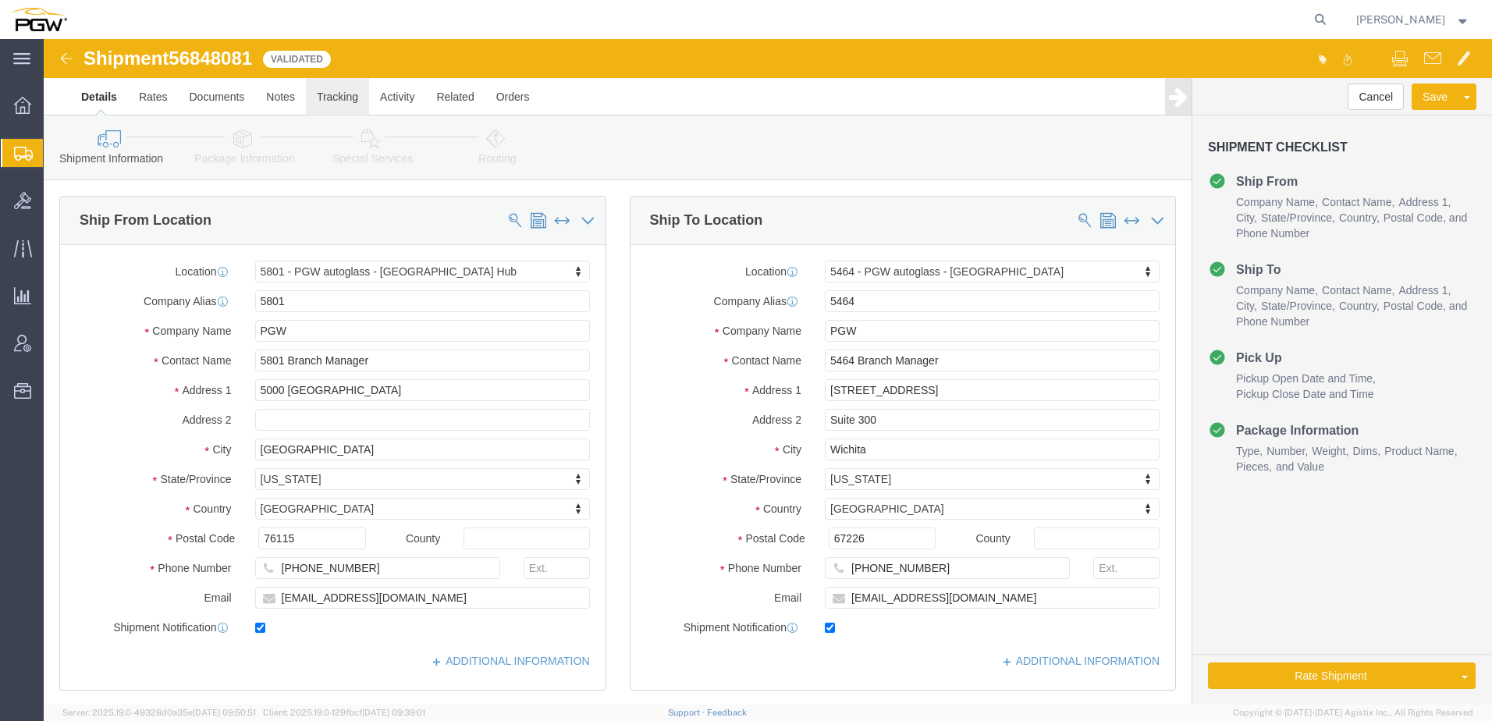
select select "62891"
select select "28771"
drag, startPoint x: 350, startPoint y: 57, endPoint x: 352, endPoint y: 67, distance: 10.4
click link "Activity"
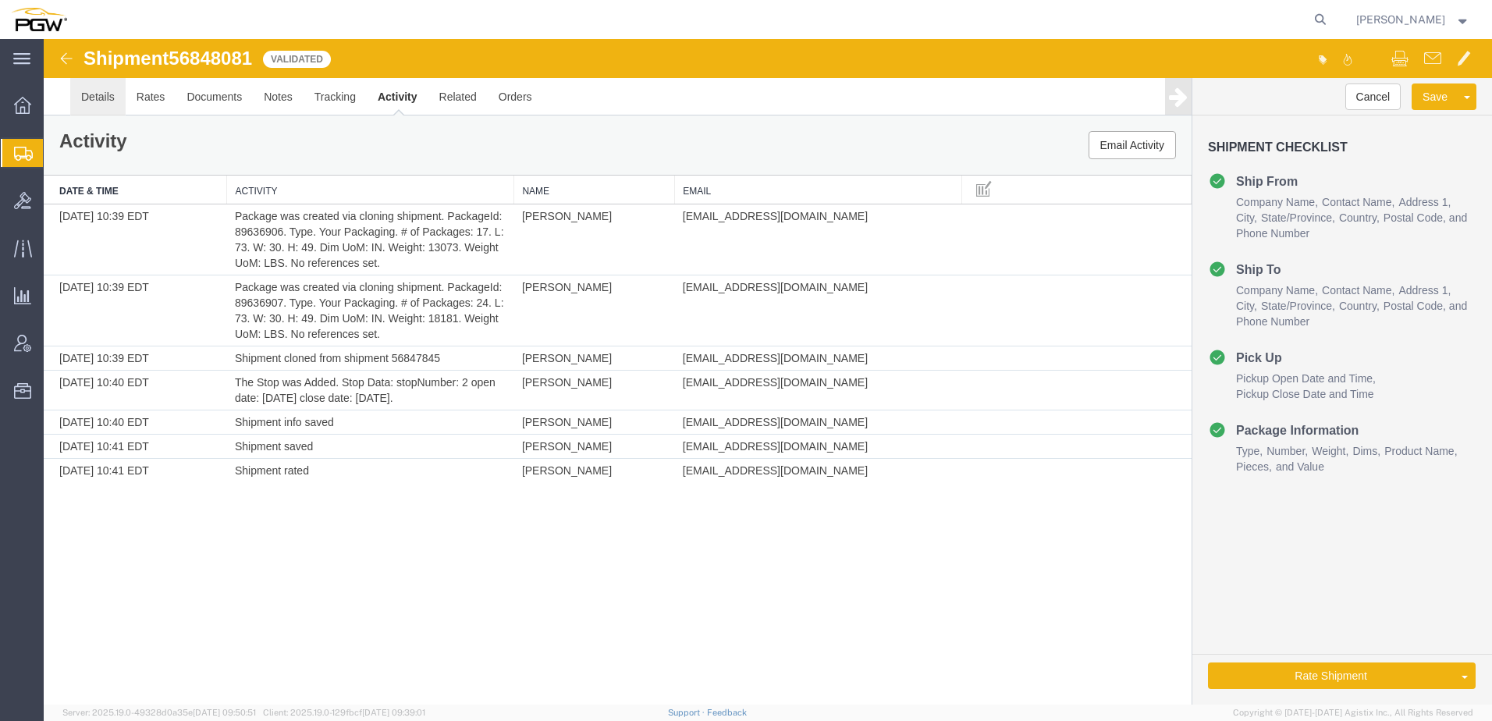
click at [100, 100] on link "Details" at bounding box center [97, 96] width 55 height 37
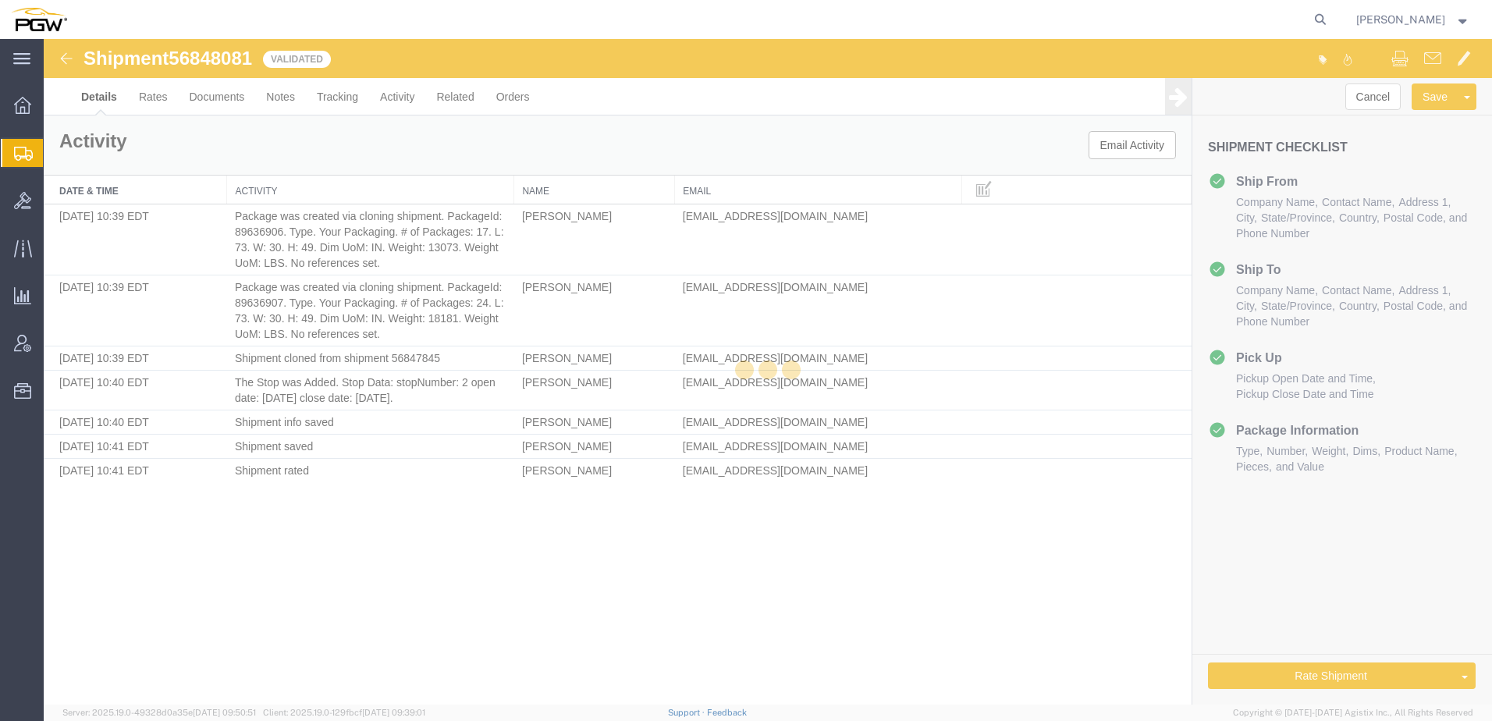
select select "62891"
select select "28771"
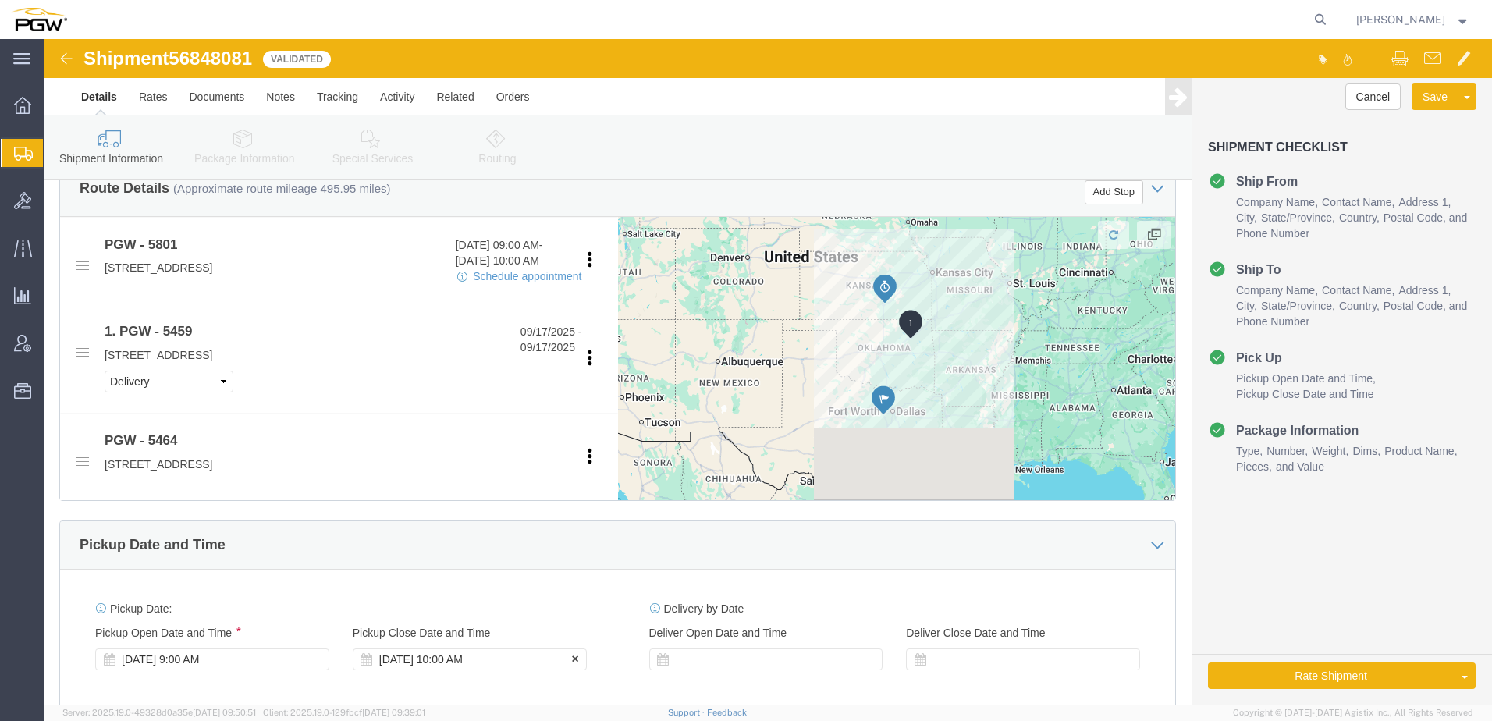
scroll to position [1015, 0]
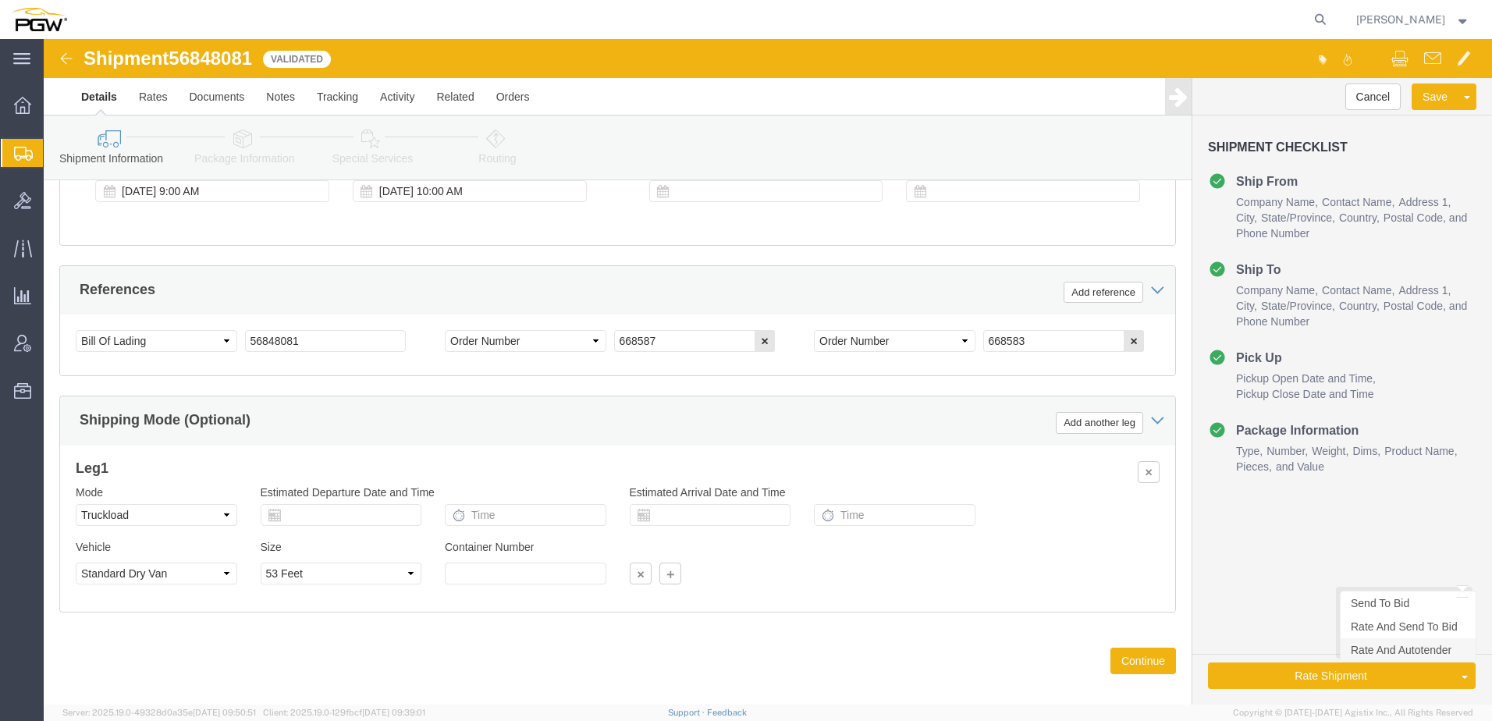
click link "Rate And Autotender"
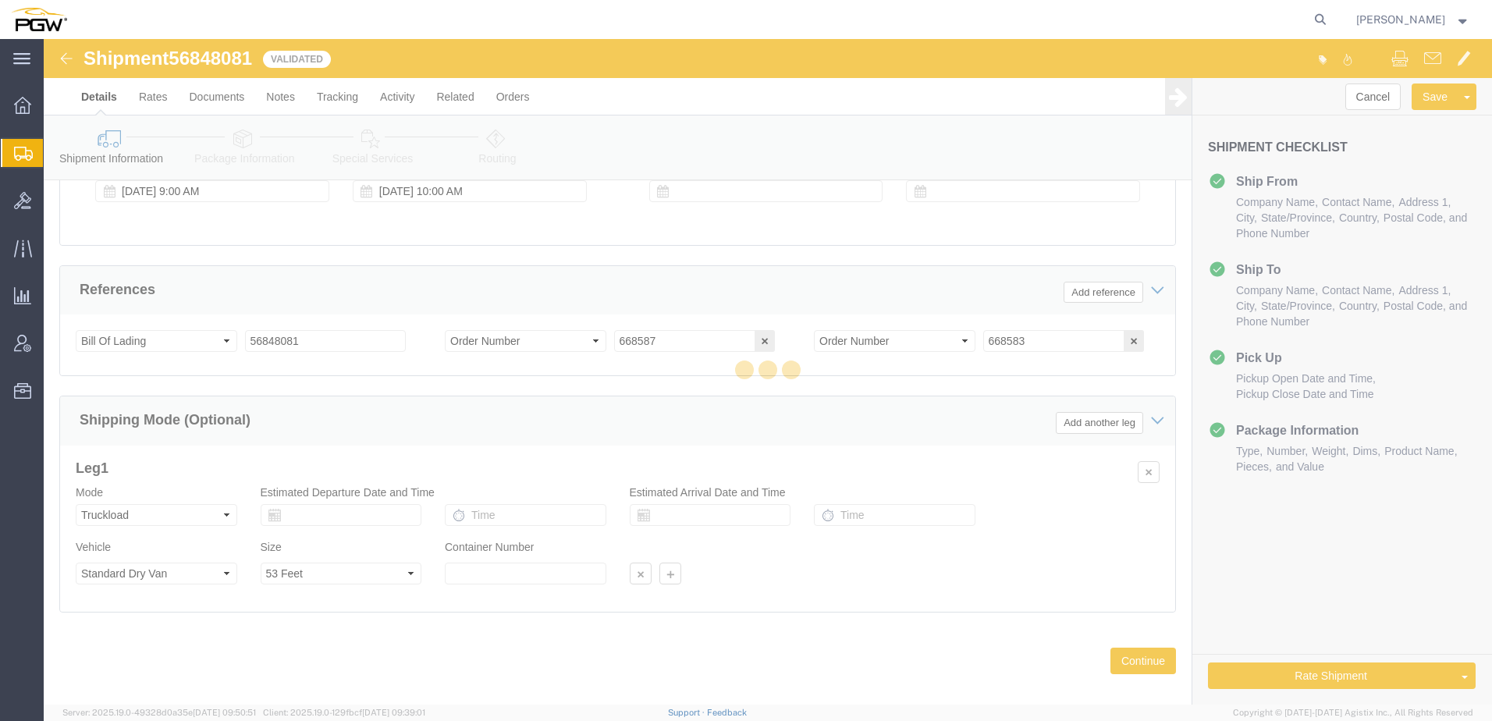
select select "62891"
select select "28771"
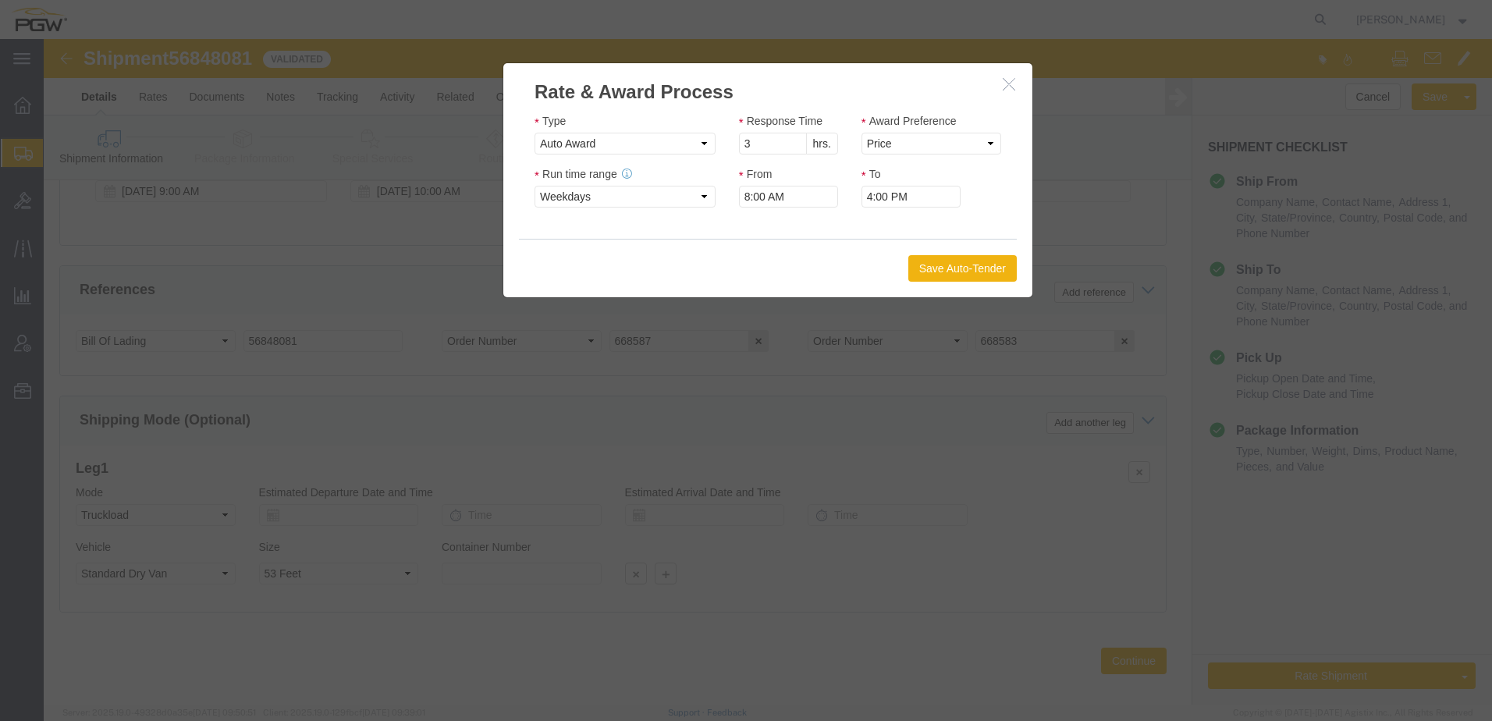
click button "button"
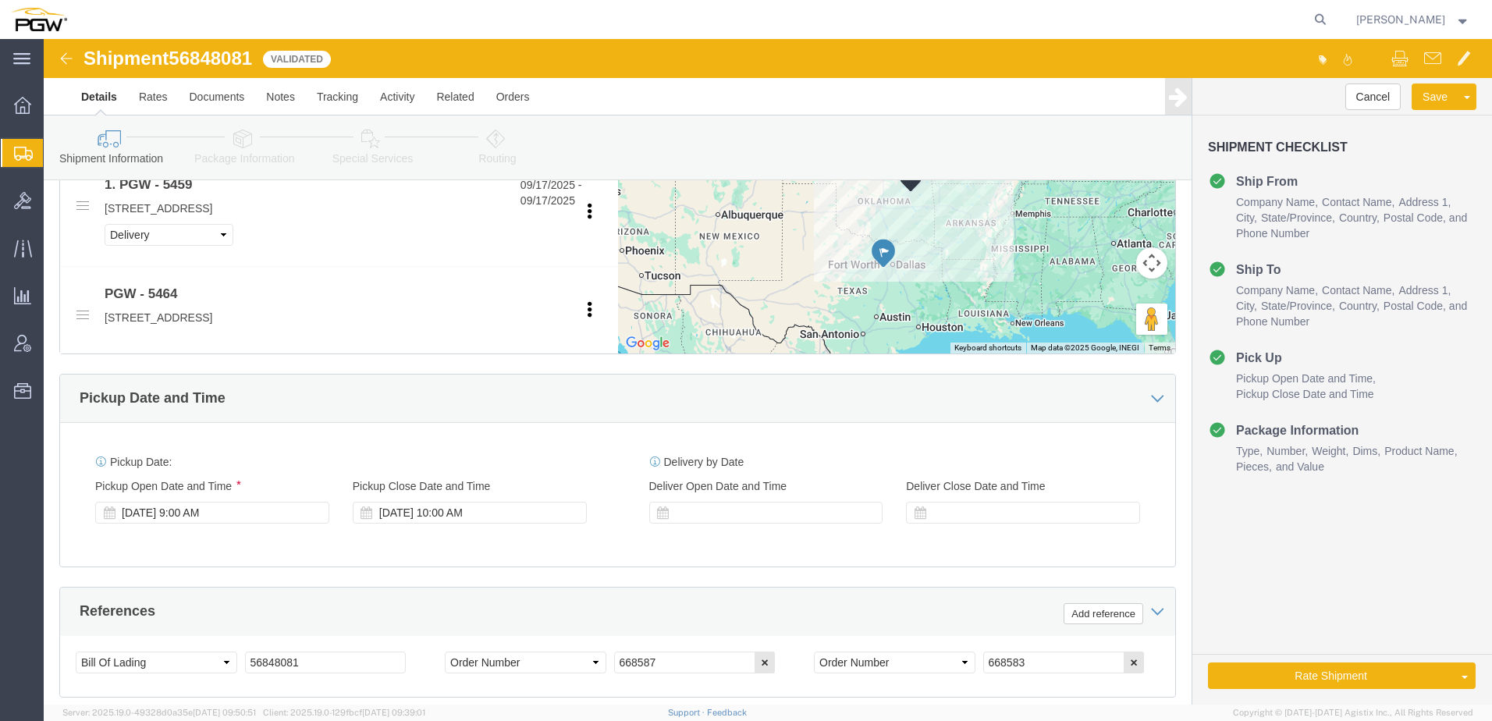
scroll to position [624, 0]
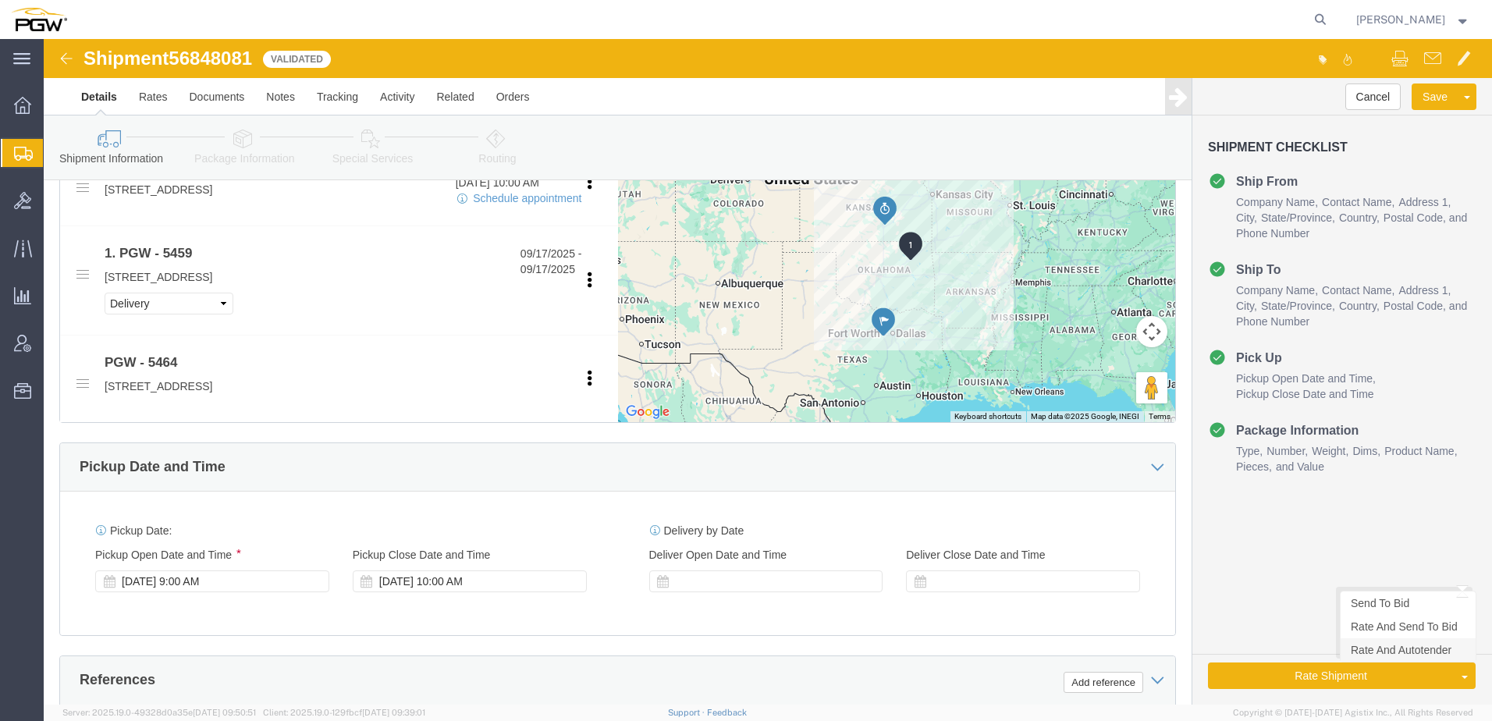
click link "Rate And Autotender"
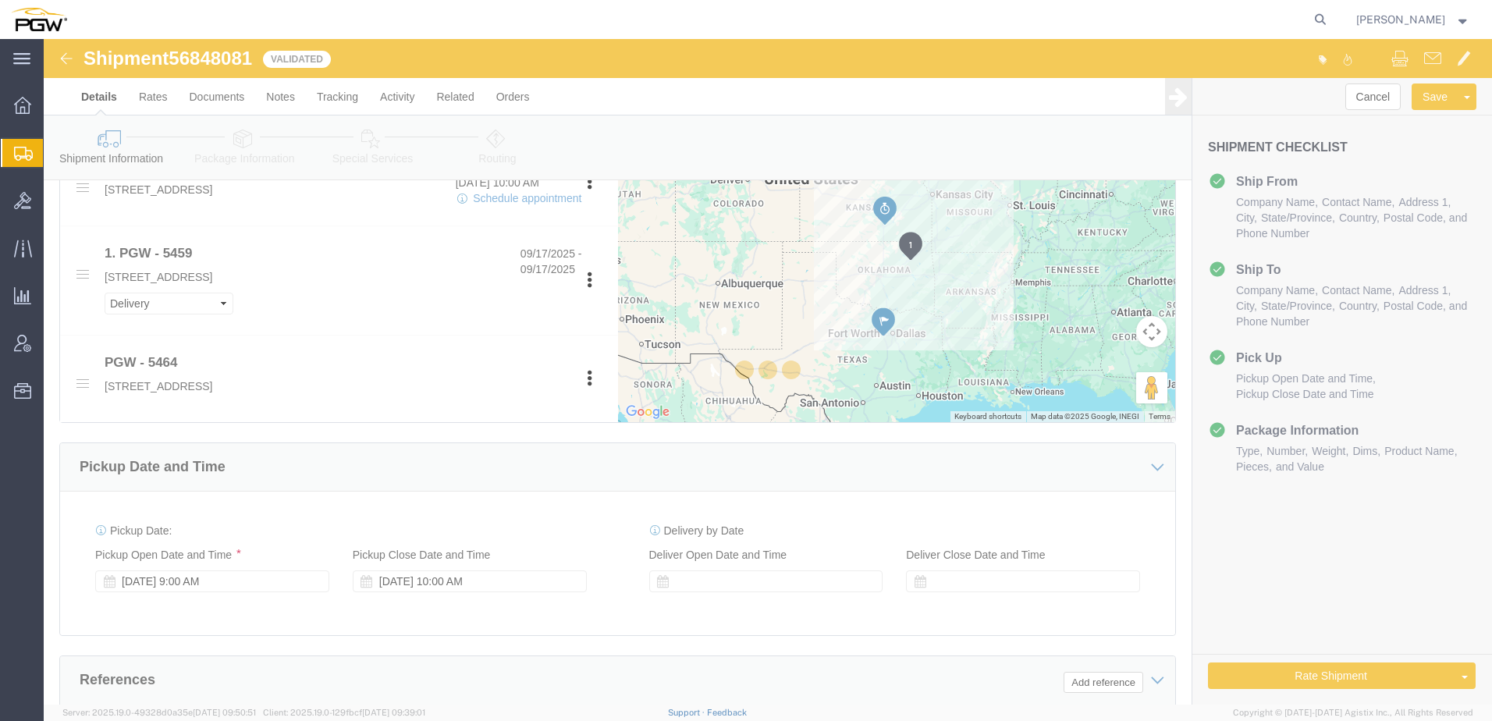
select select "62891"
select select "28771"
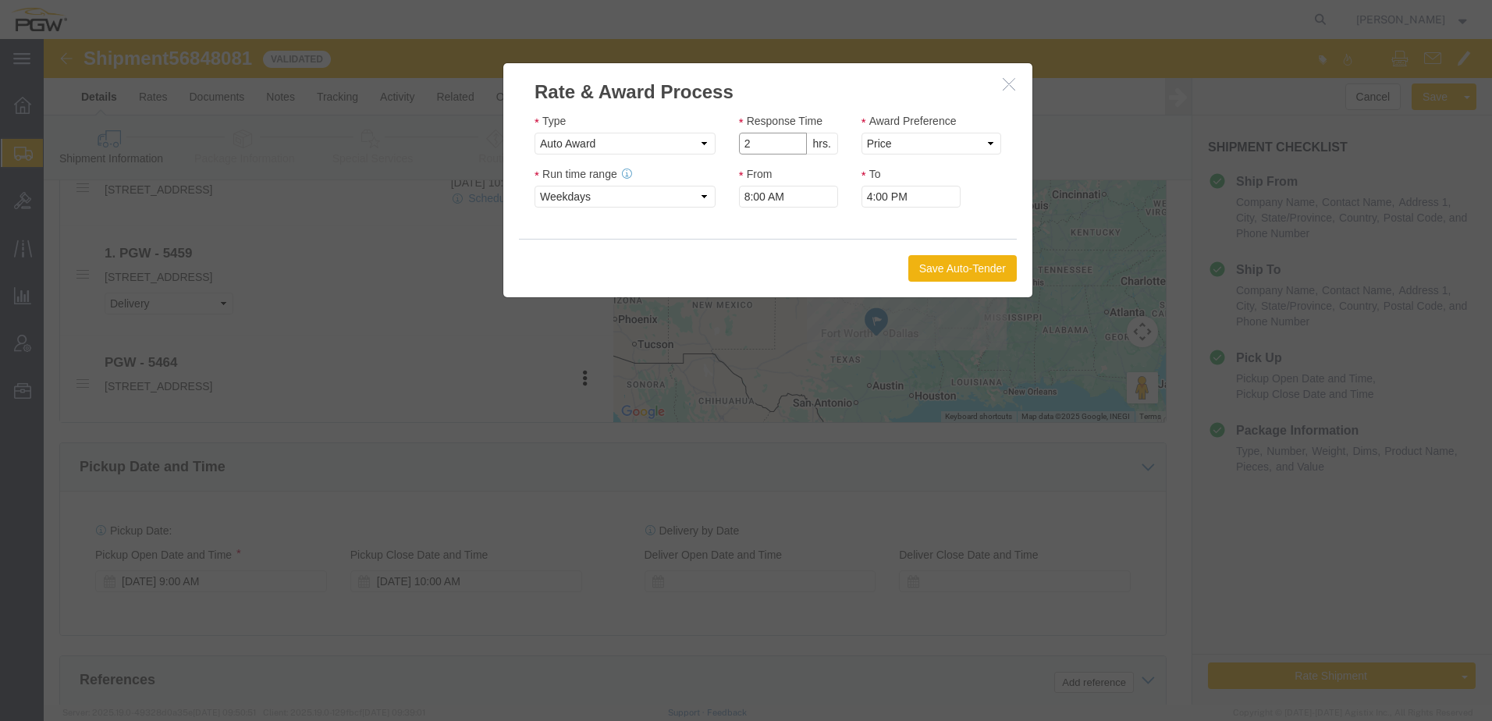
click input "2"
type input "1"
click input "1"
click select "Price Carrier Rank"
select select "LANE_RANK"
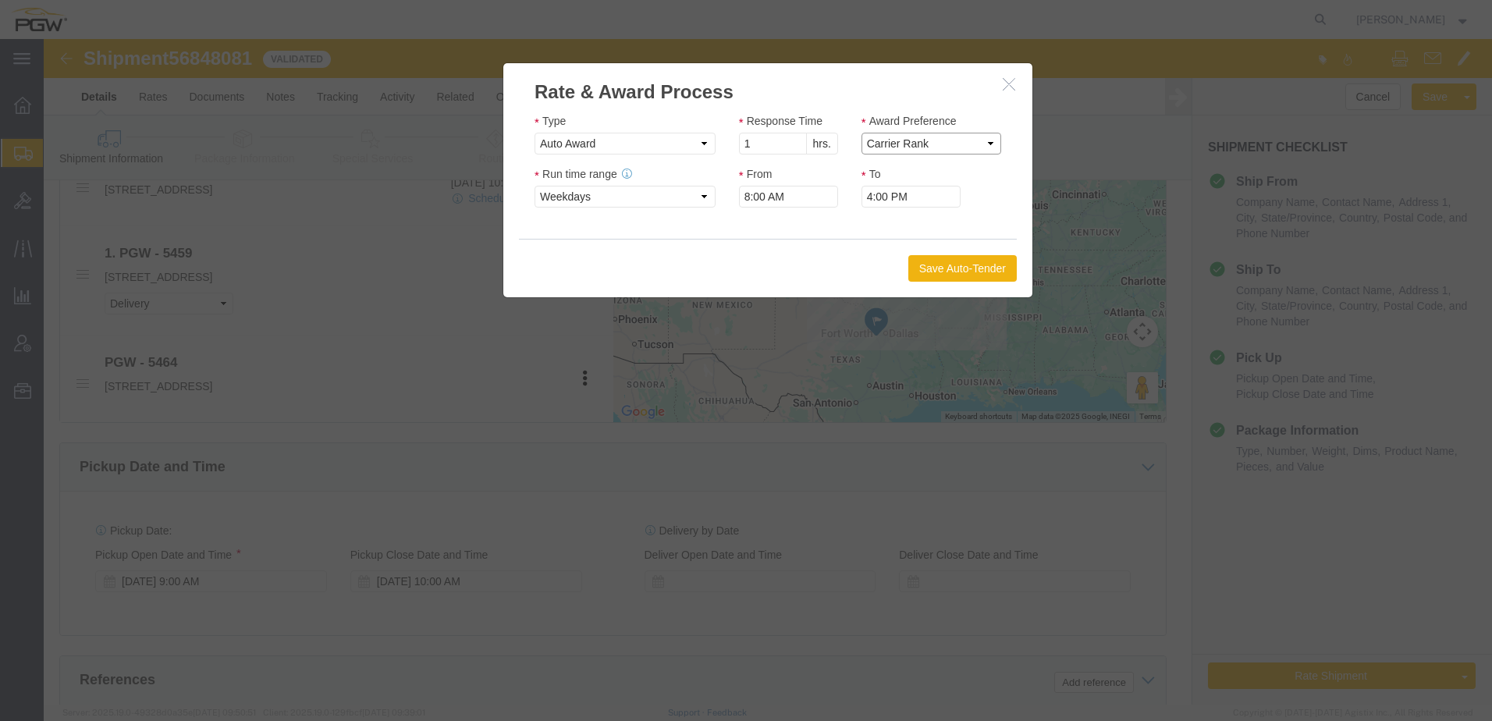
click select "Price Carrier Rank"
click button "Save Auto-Tender"
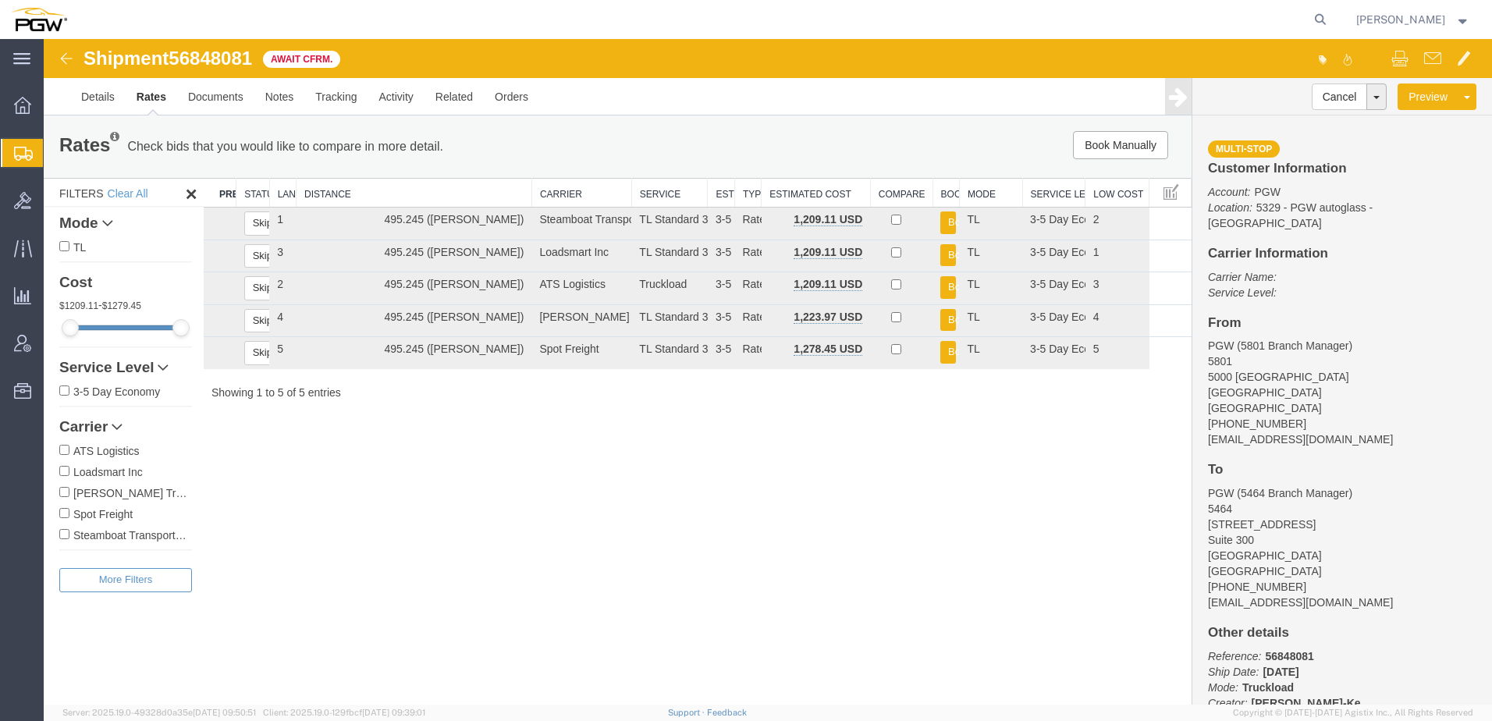
scroll to position [0, 0]
click at [1331, 25] on icon at bounding box center [1321, 20] width 22 height 22
click at [1128, 20] on input "search" at bounding box center [1072, 19] width 474 height 37
paste input "56849892"
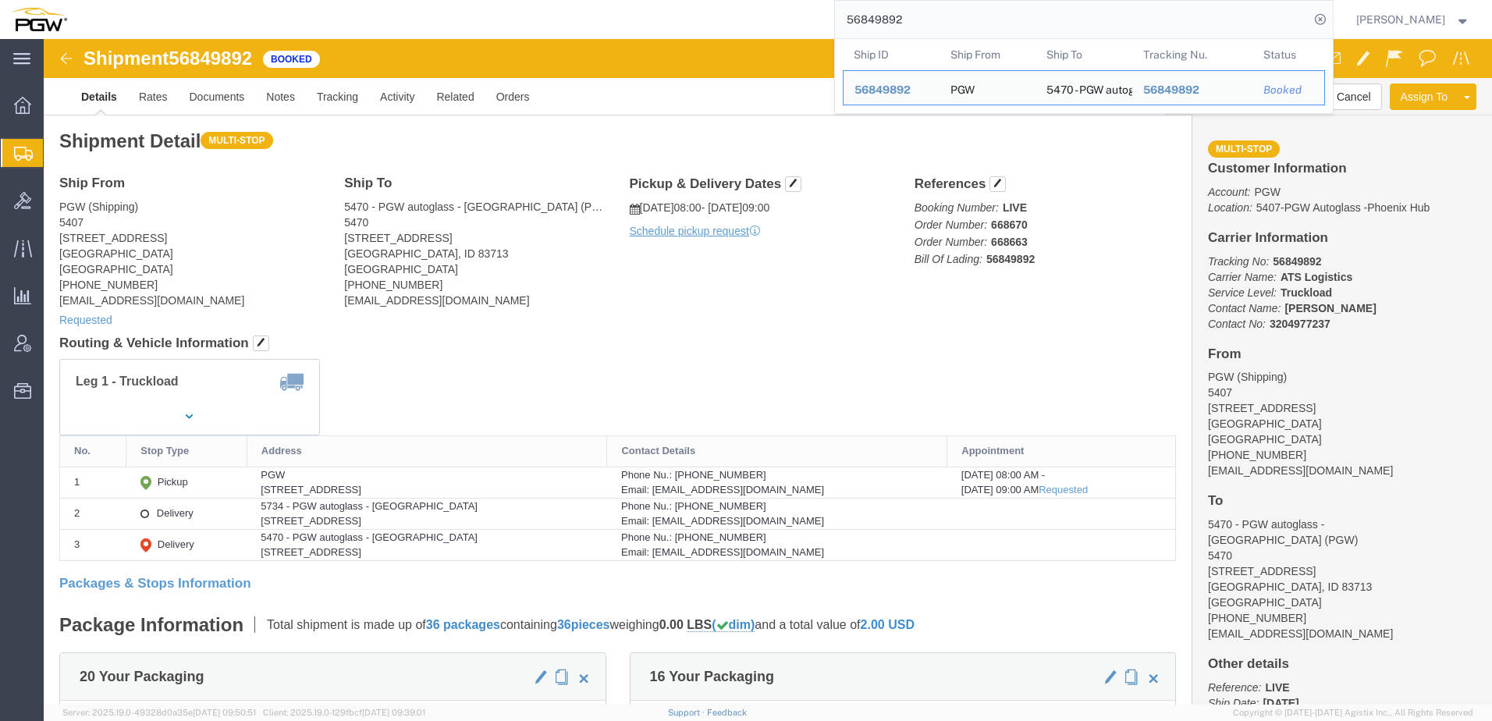
drag, startPoint x: 1079, startPoint y: 20, endPoint x: 76, endPoint y: 25, distance: 1002.8
click at [89, 25] on div "56849892 Ship ID Ship From Ship To Tracking Nu. Status Ship ID 56849892 Ship Fr…" at bounding box center [706, 19] width 1256 height 39
paste input "6426822"
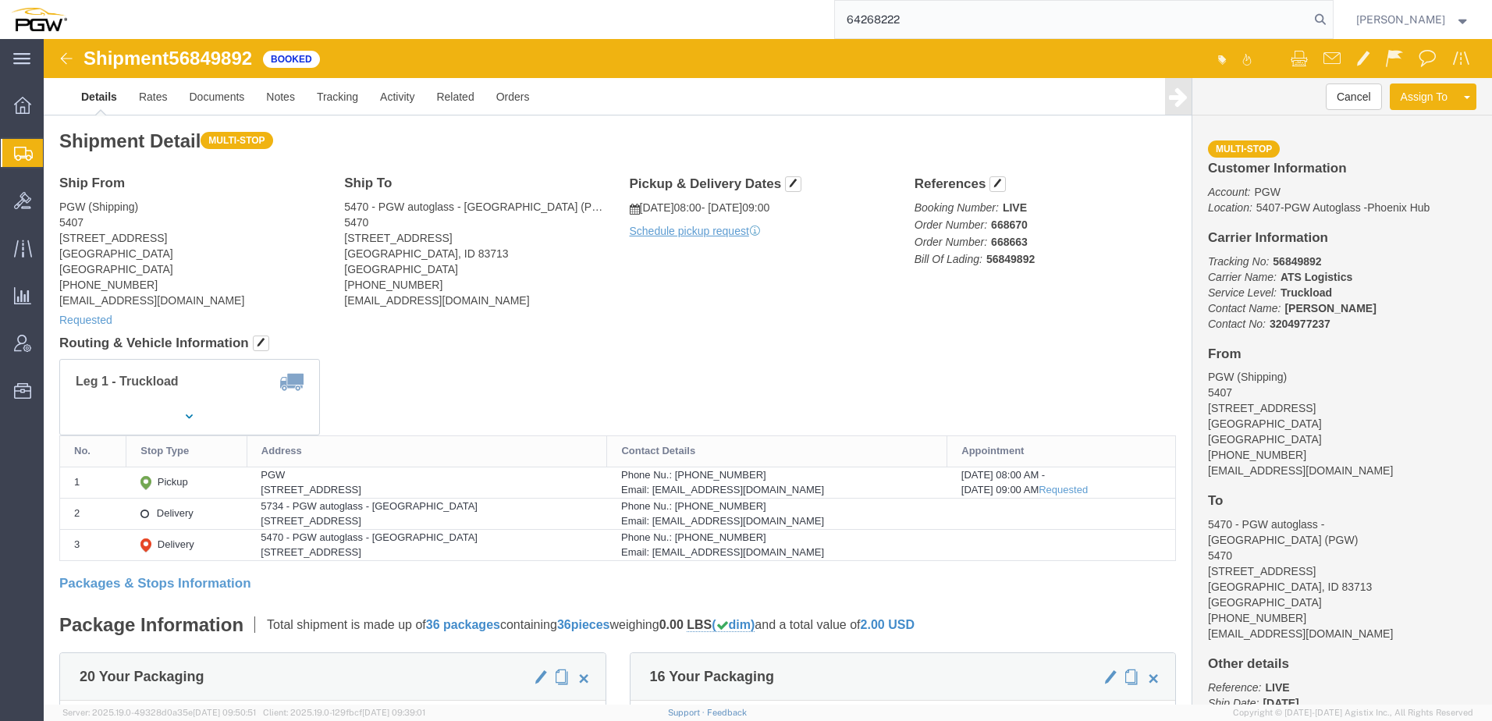
type input "64268222"
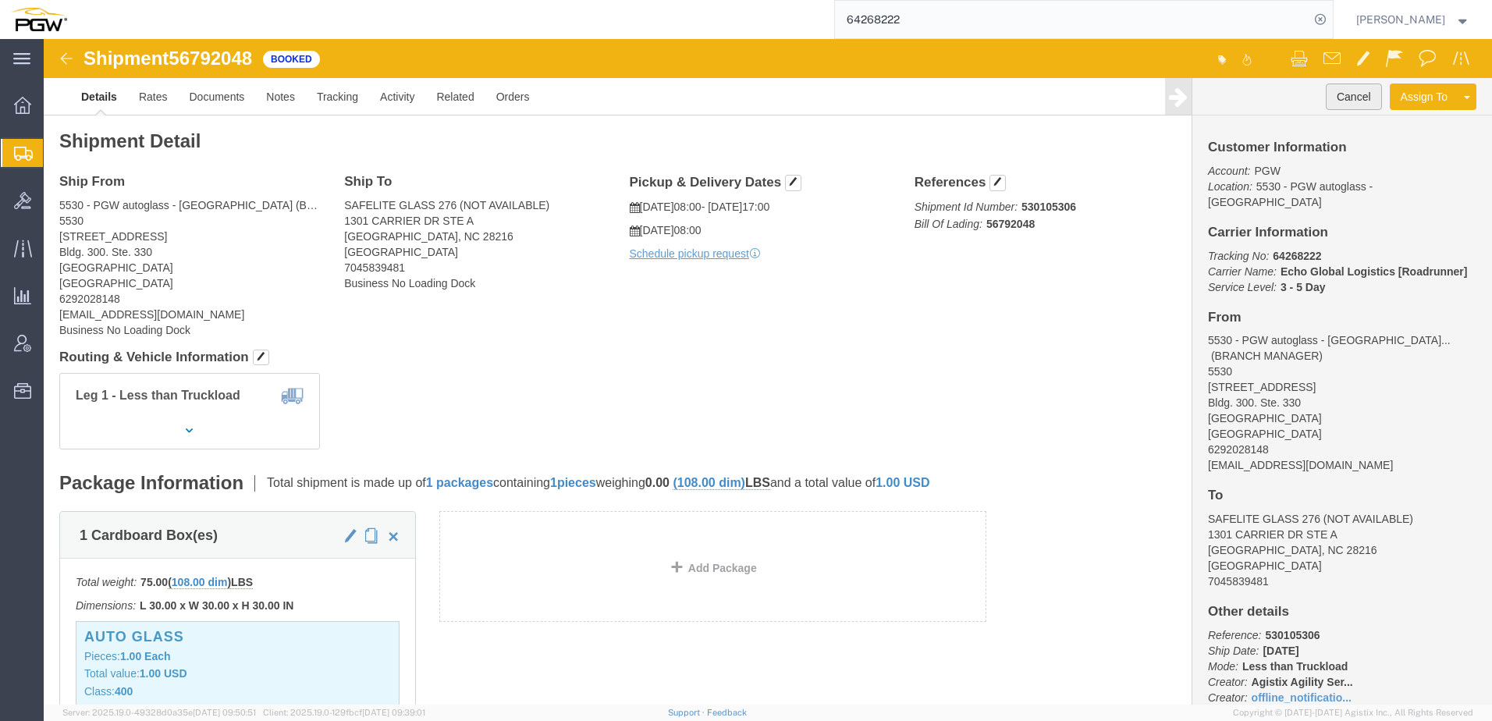
click button "Cancel"
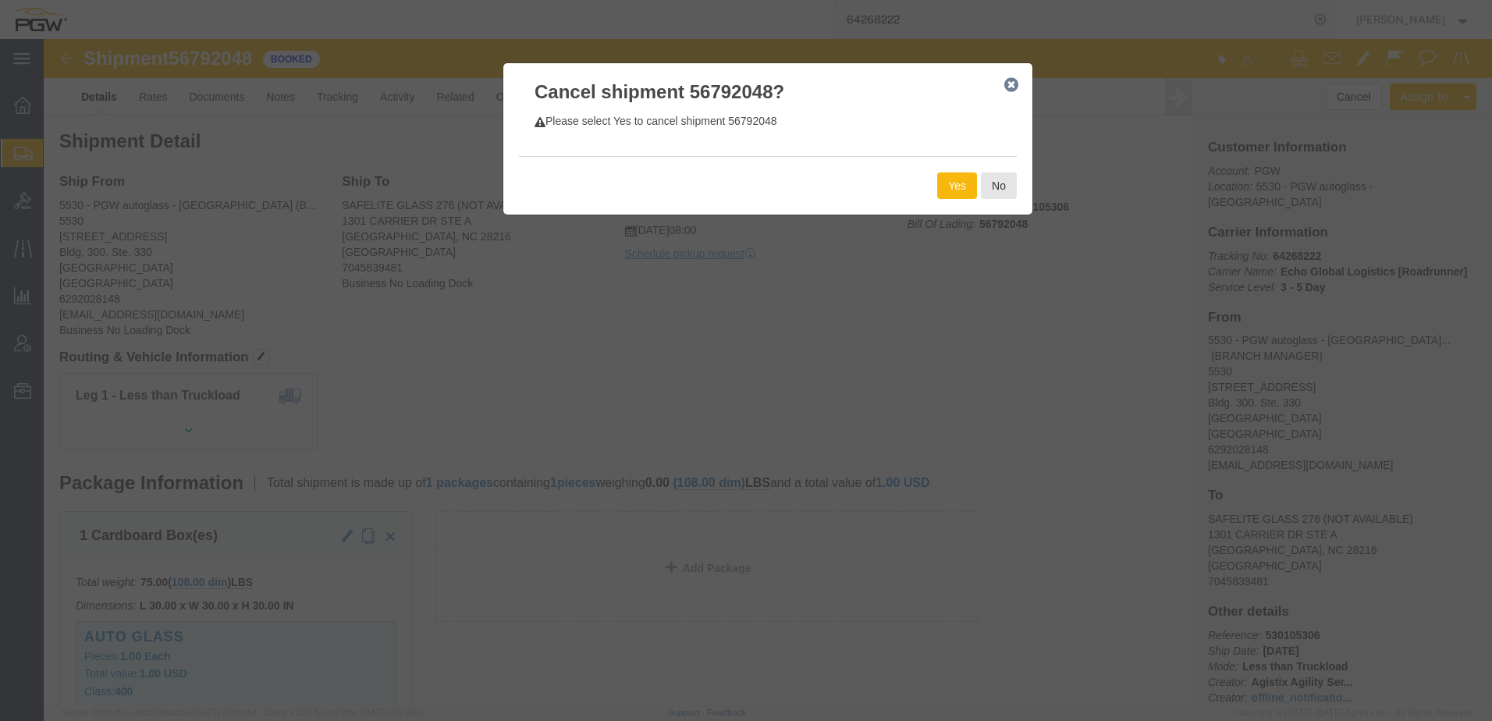
click button "Yes"
